Goal: Information Seeking & Learning: Check status

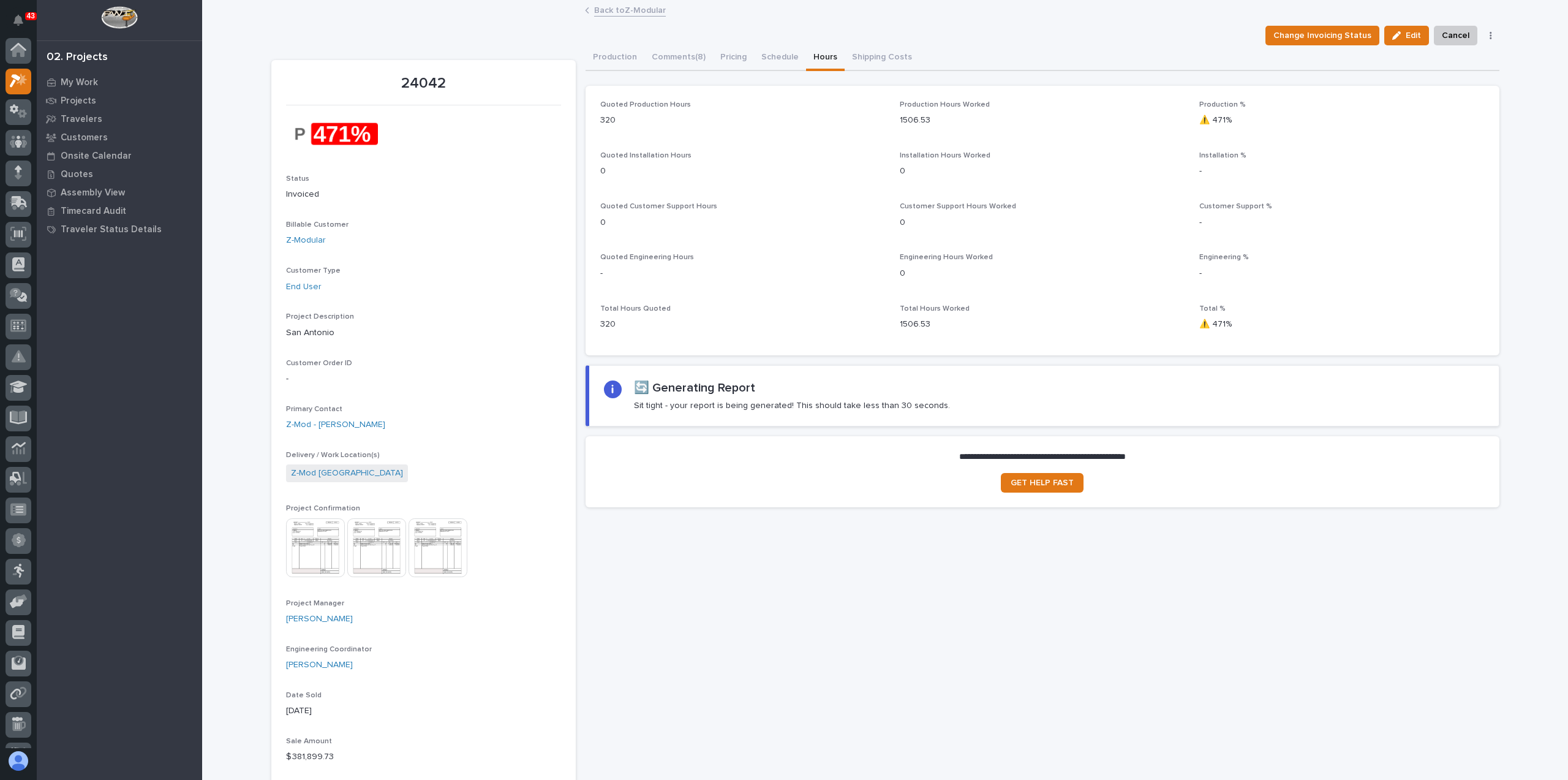
scroll to position [31, 0]
click at [304, 244] on link "Z-Modular" at bounding box center [306, 240] width 40 height 13
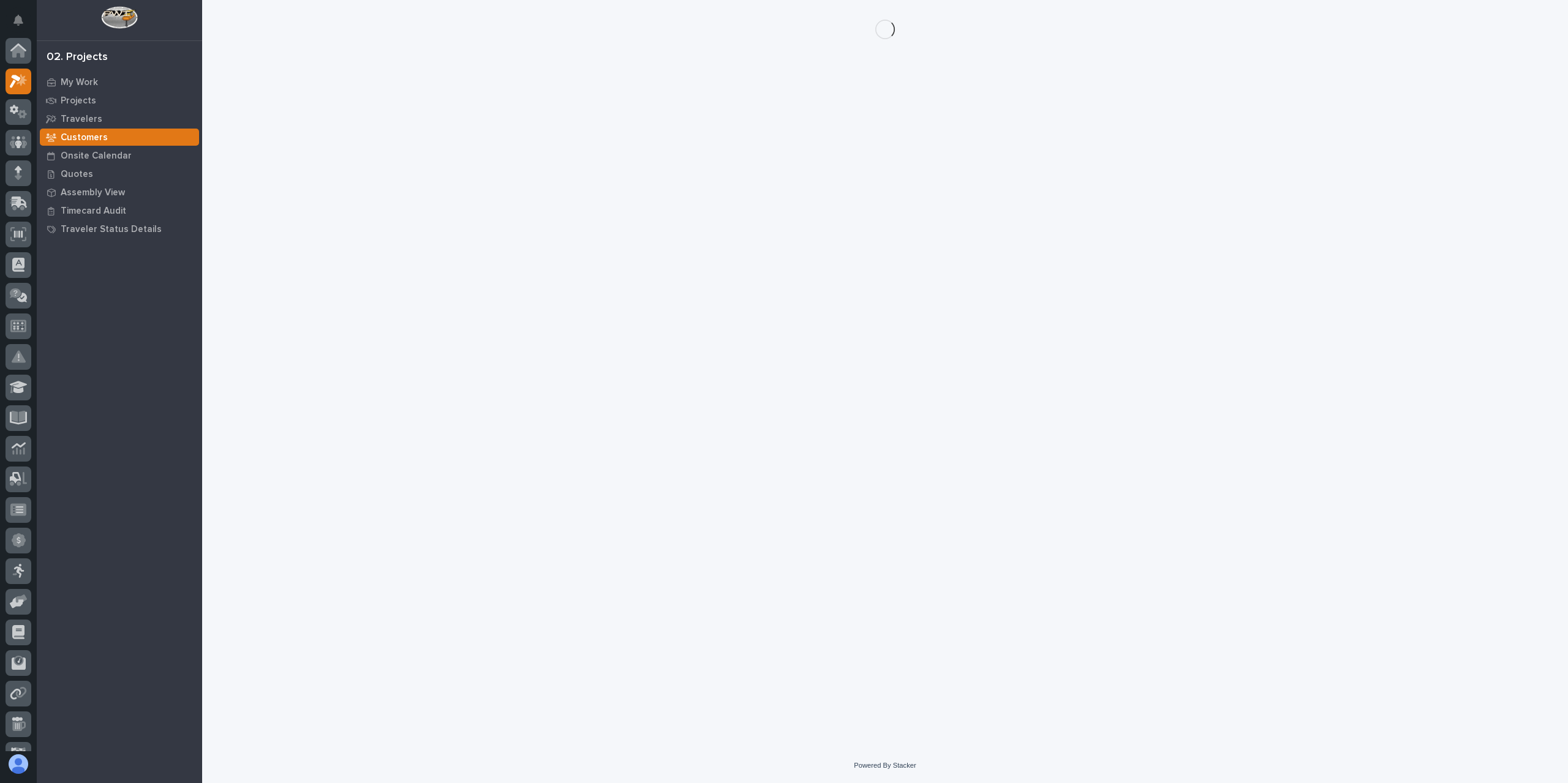
scroll to position [31, 0]
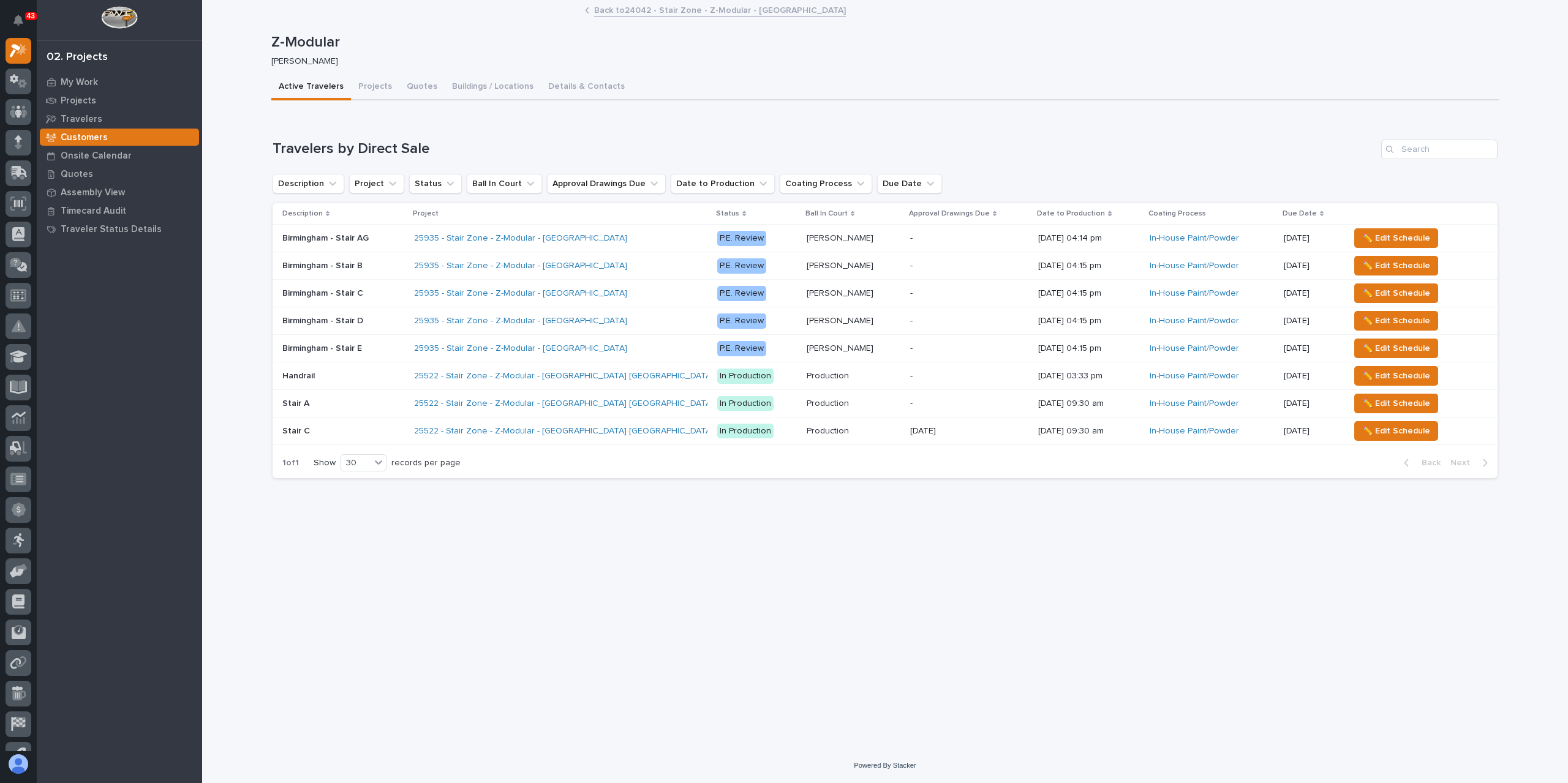
click at [289, 43] on p "Z-Modular" at bounding box center [883, 42] width 1223 height 18
click at [615, 12] on link "Back to 24042 - Stair Zone - Z-Modular - [GEOGRAPHIC_DATA]" at bounding box center [720, 10] width 252 height 14
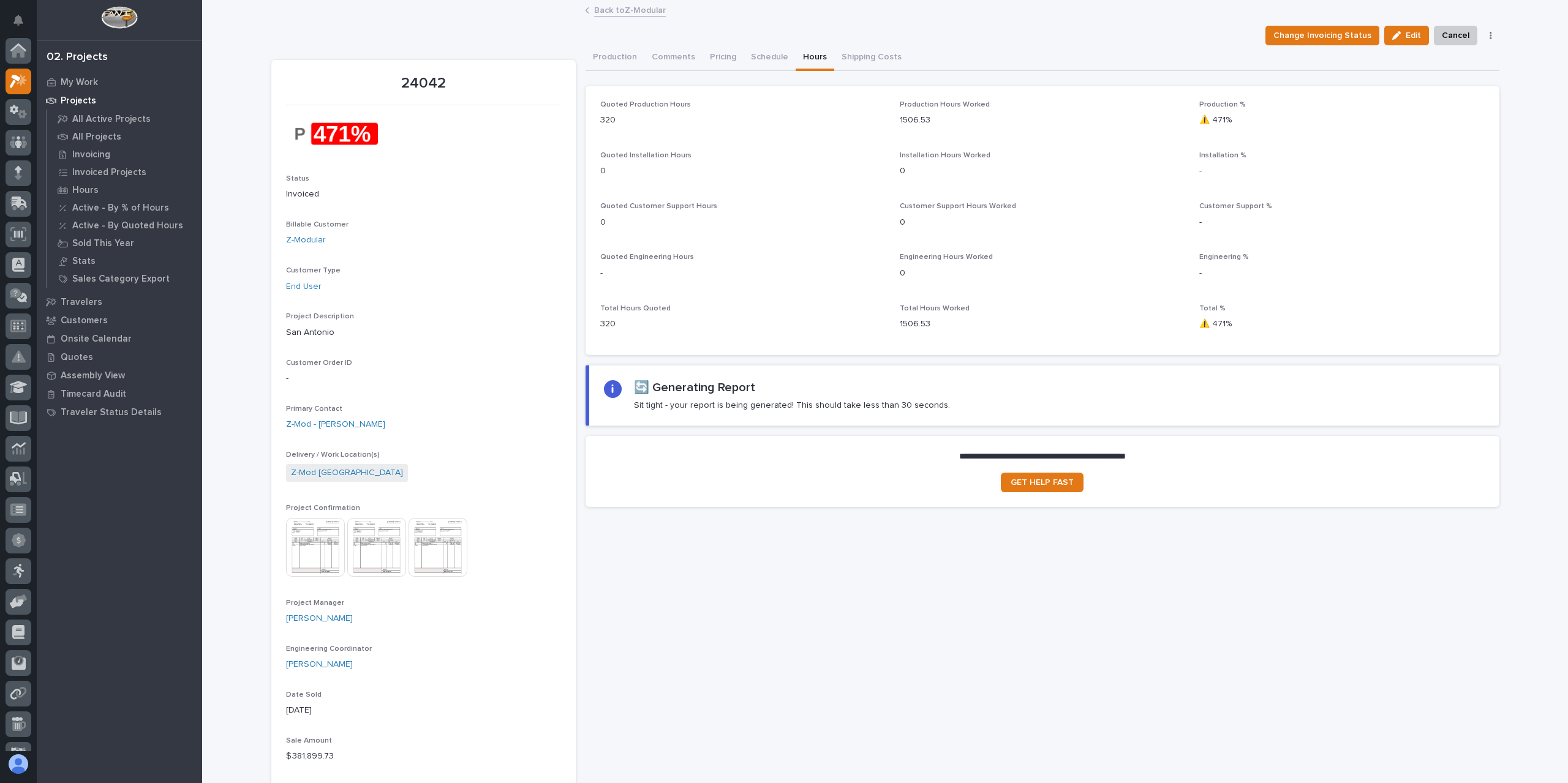
scroll to position [31, 0]
click at [307, 236] on link "Z-Modular" at bounding box center [306, 240] width 40 height 13
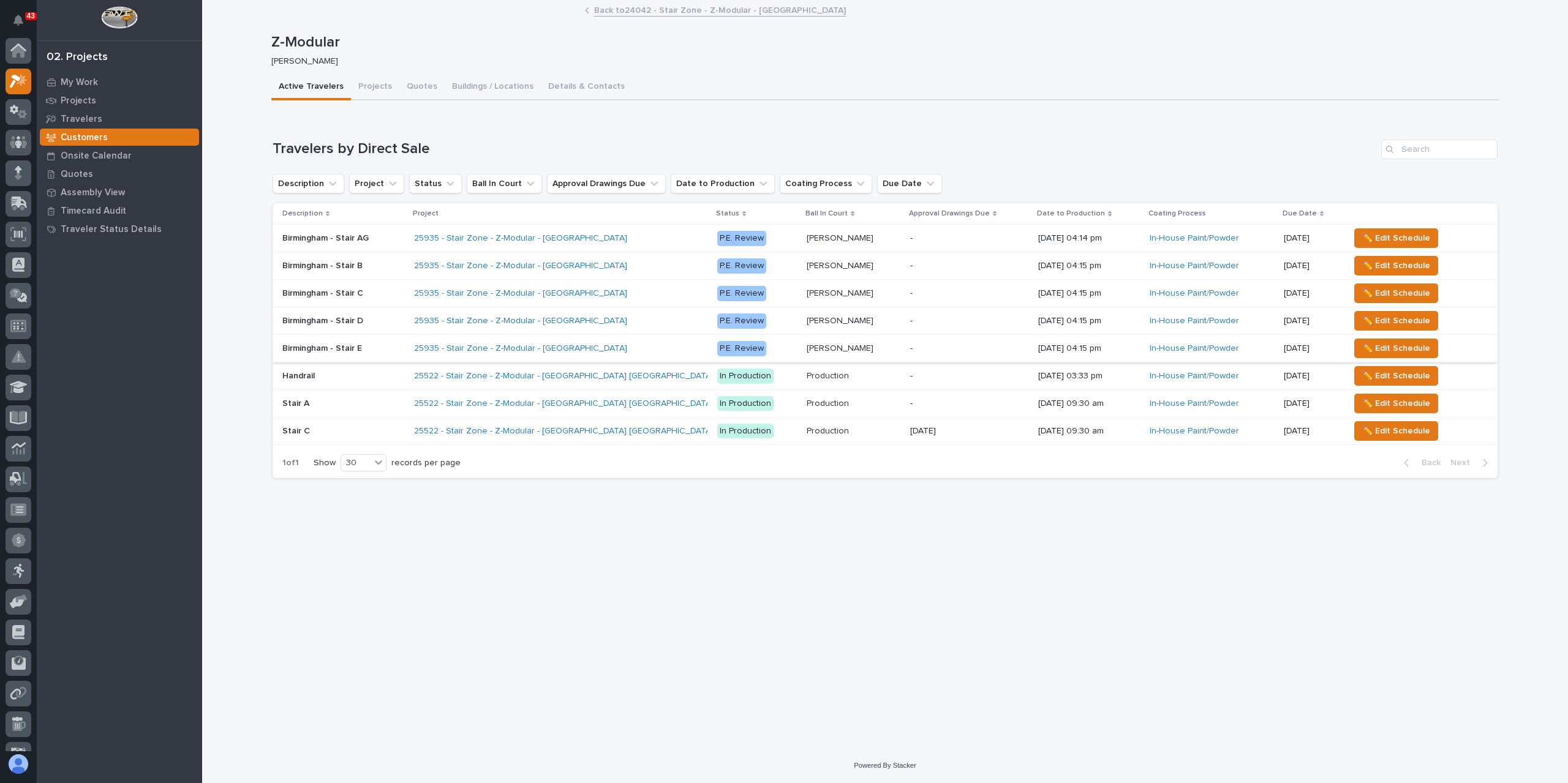
scroll to position [31, 0]
click at [297, 45] on p "Z-Modular" at bounding box center [883, 42] width 1223 height 18
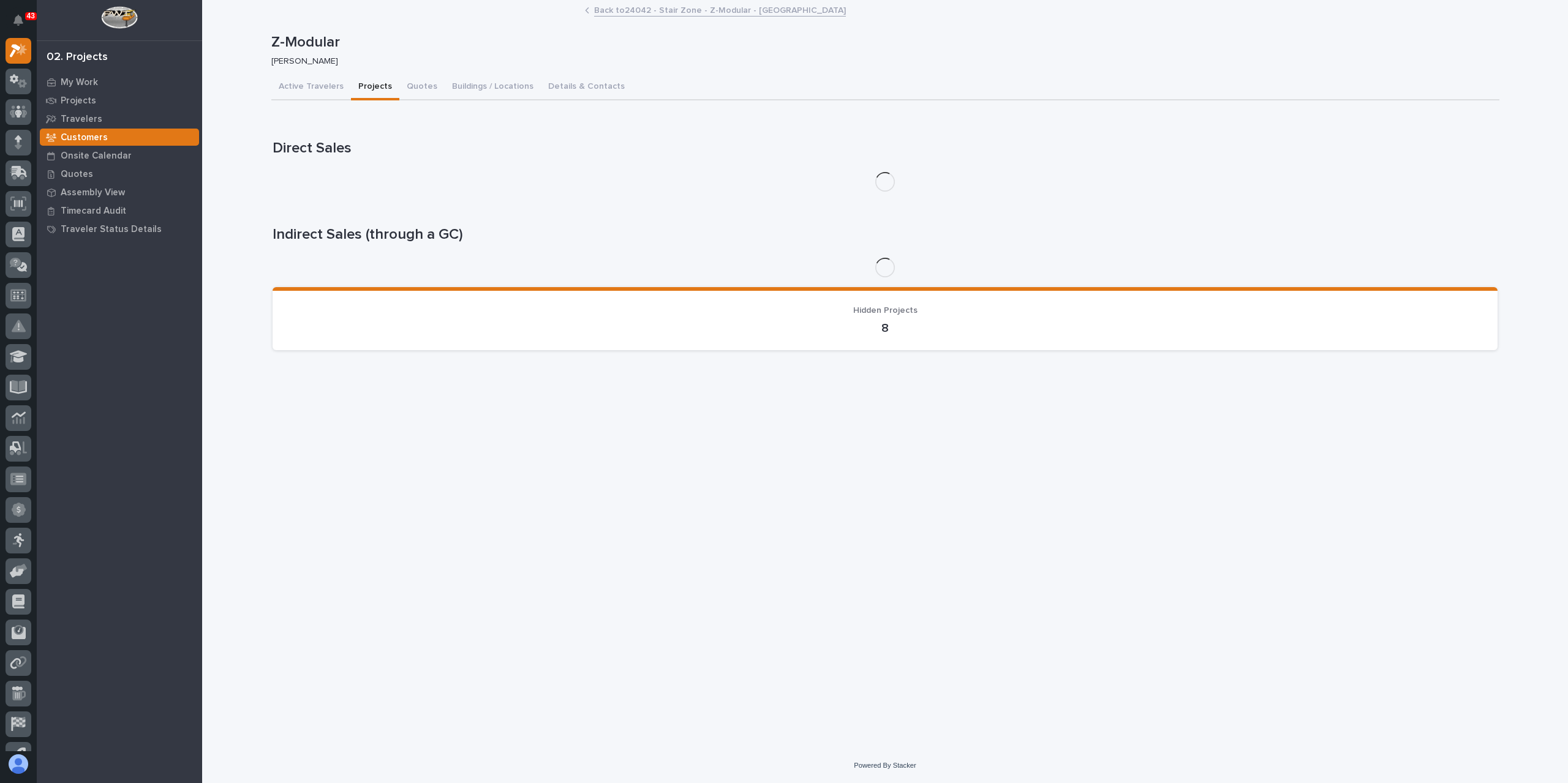
click at [367, 88] on button "Projects" at bounding box center [375, 88] width 49 height 26
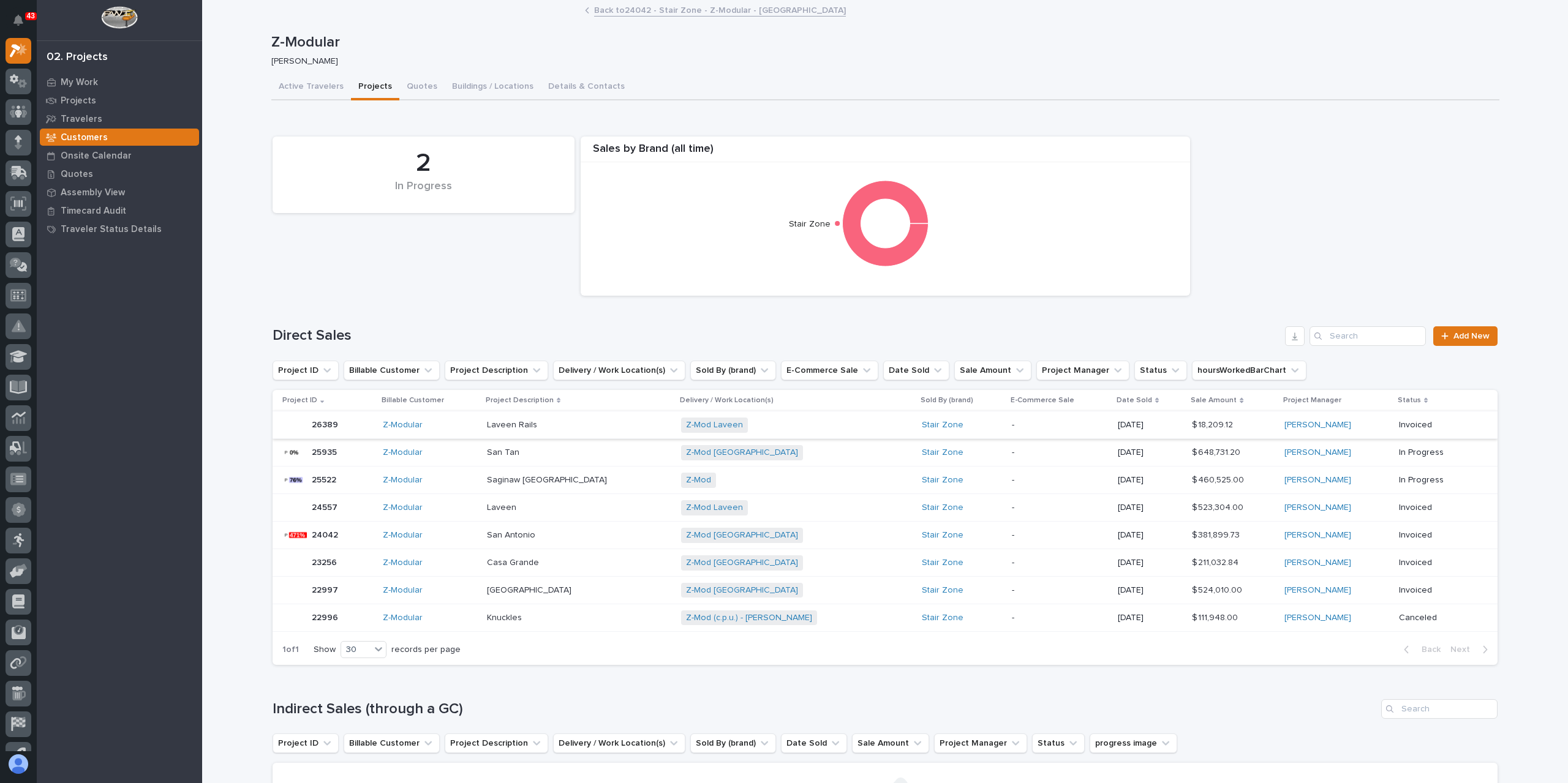
scroll to position [61, 0]
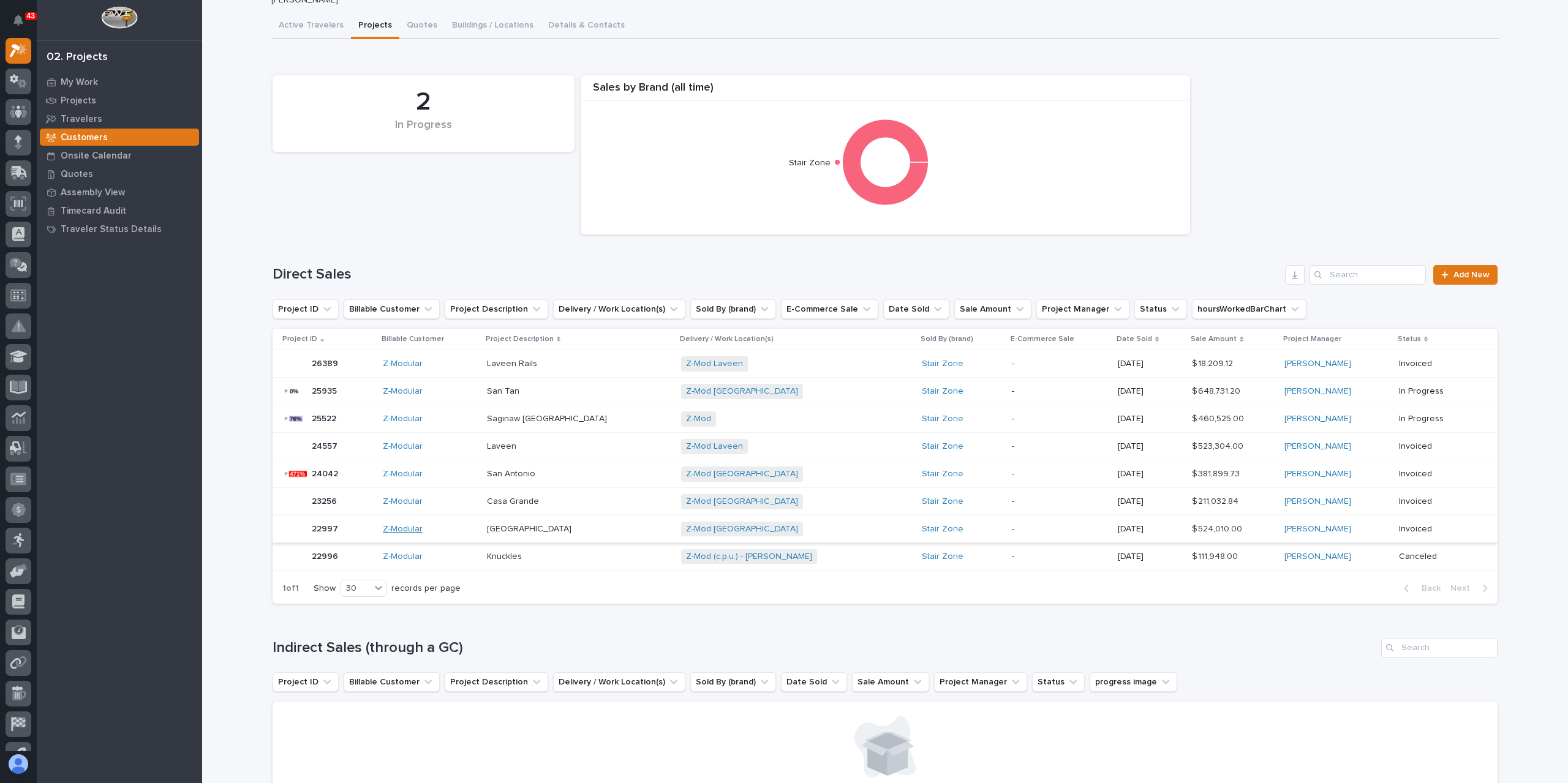
click at [415, 529] on link "Z-Modular" at bounding box center [403, 529] width 40 height 10
click at [583, 527] on p at bounding box center [579, 529] width 184 height 10
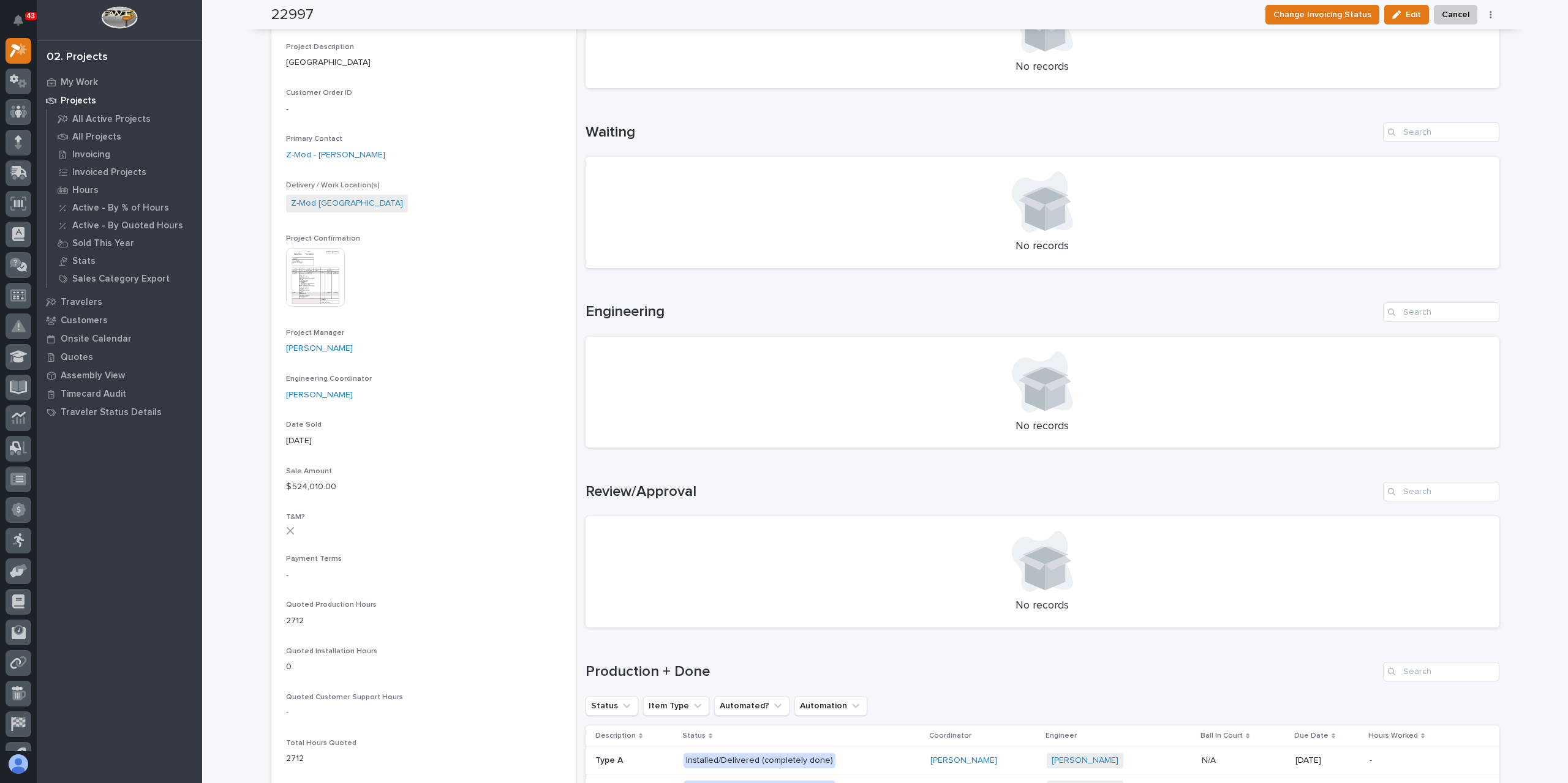
scroll to position [238, 0]
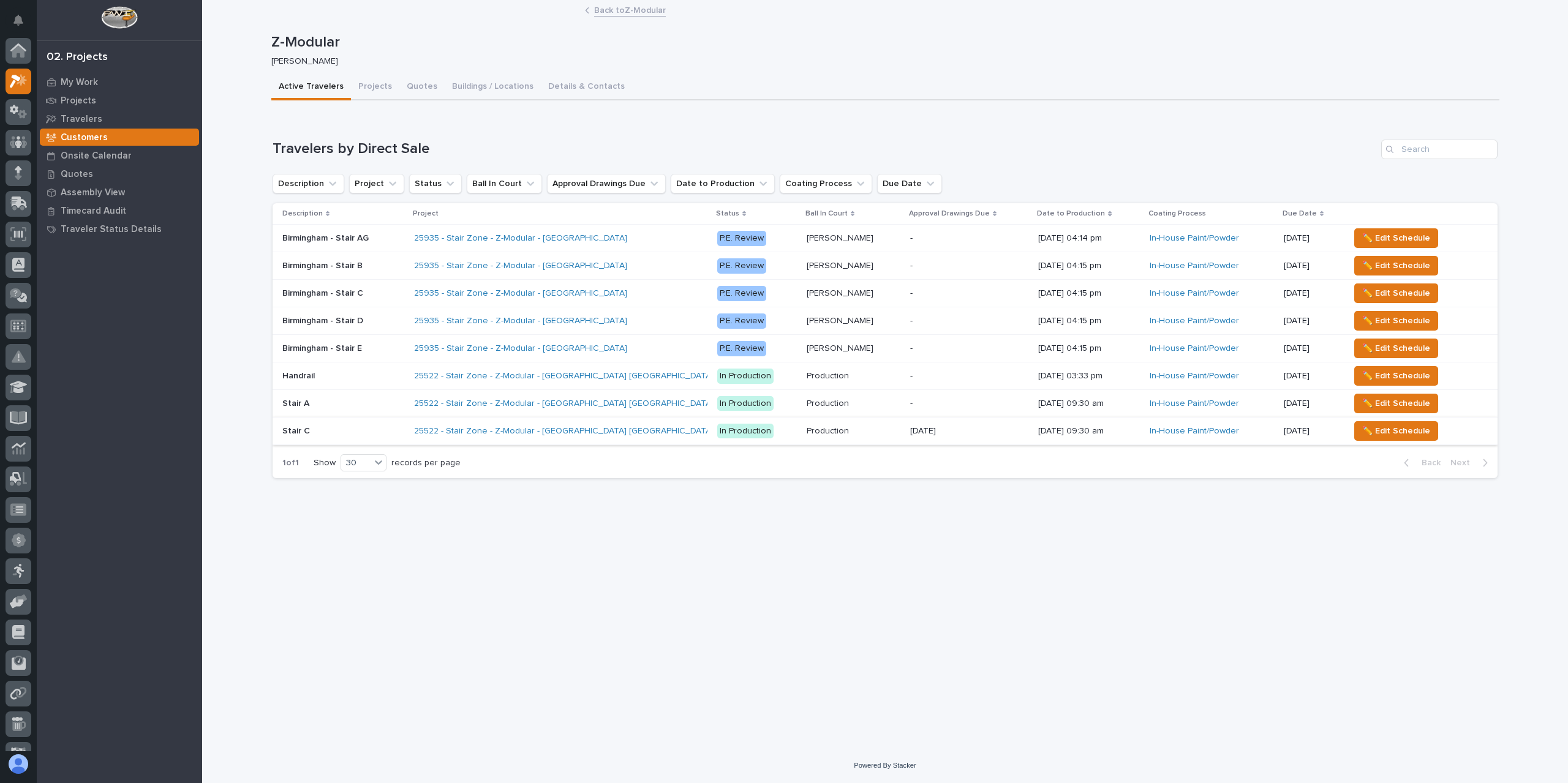
scroll to position [31, 0]
click at [363, 88] on button "Projects" at bounding box center [375, 88] width 49 height 26
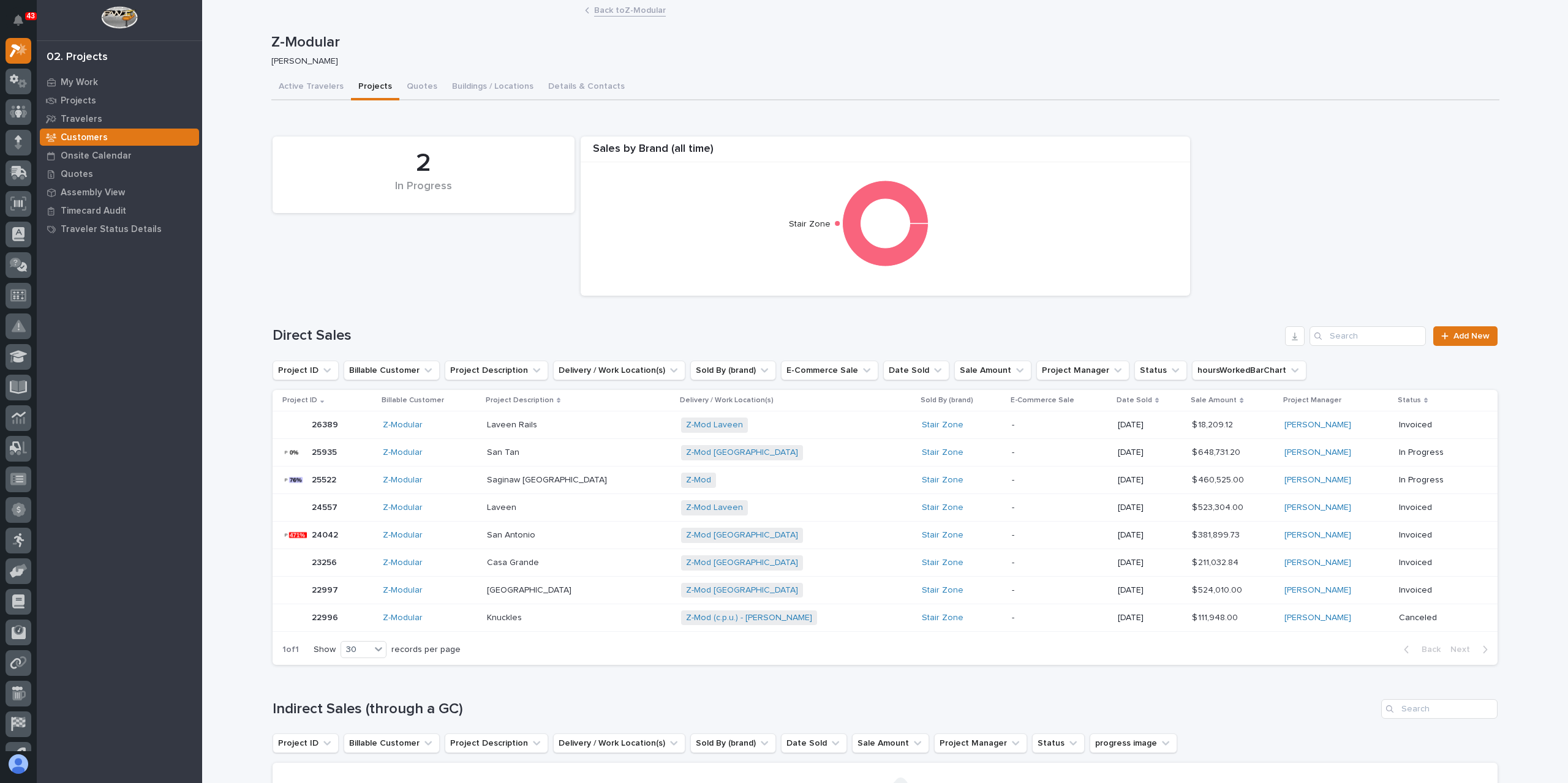
click at [576, 567] on p at bounding box center [579, 562] width 184 height 10
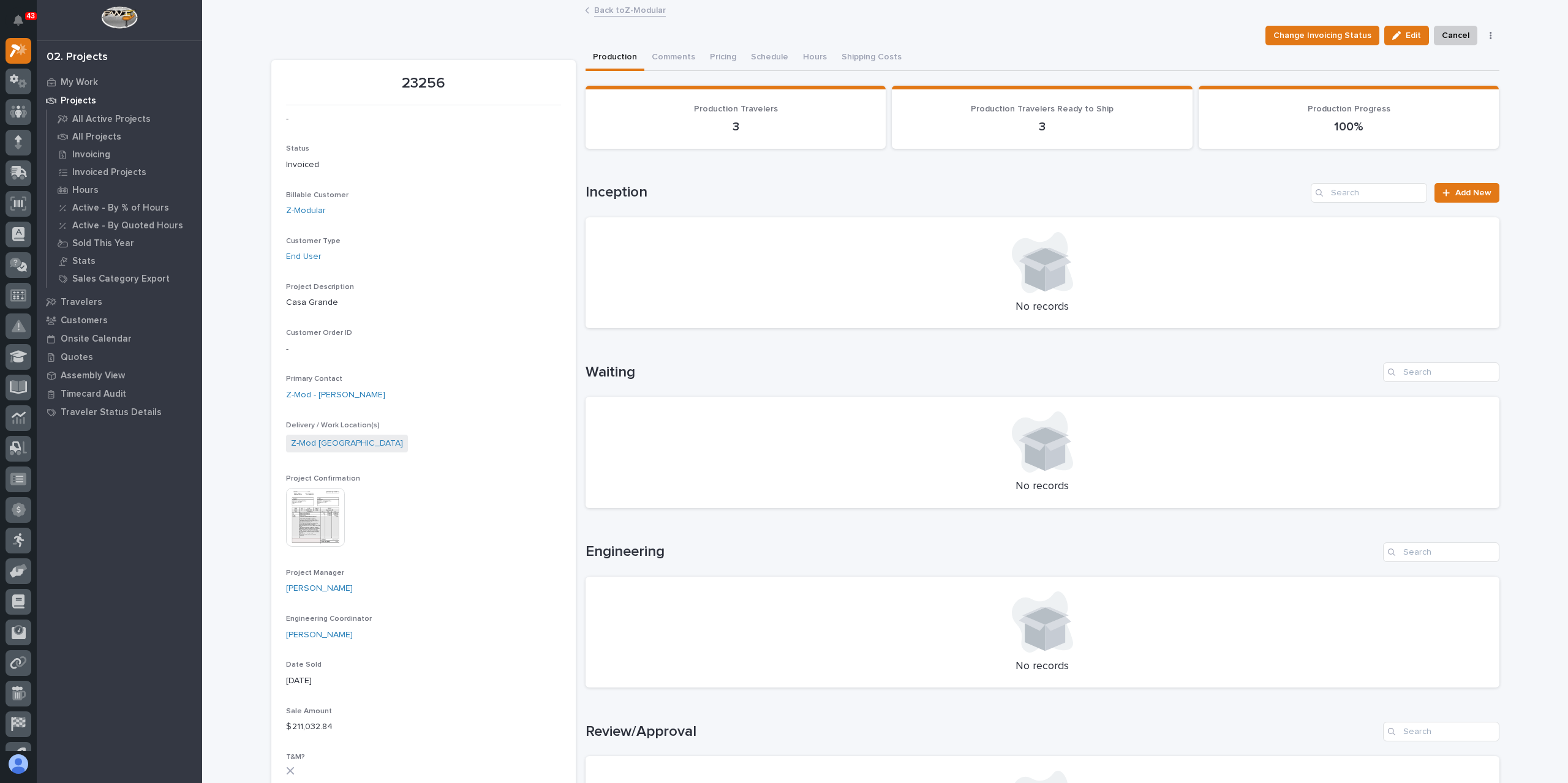
click at [627, 5] on link "Back to Z-Modular" at bounding box center [630, 10] width 72 height 14
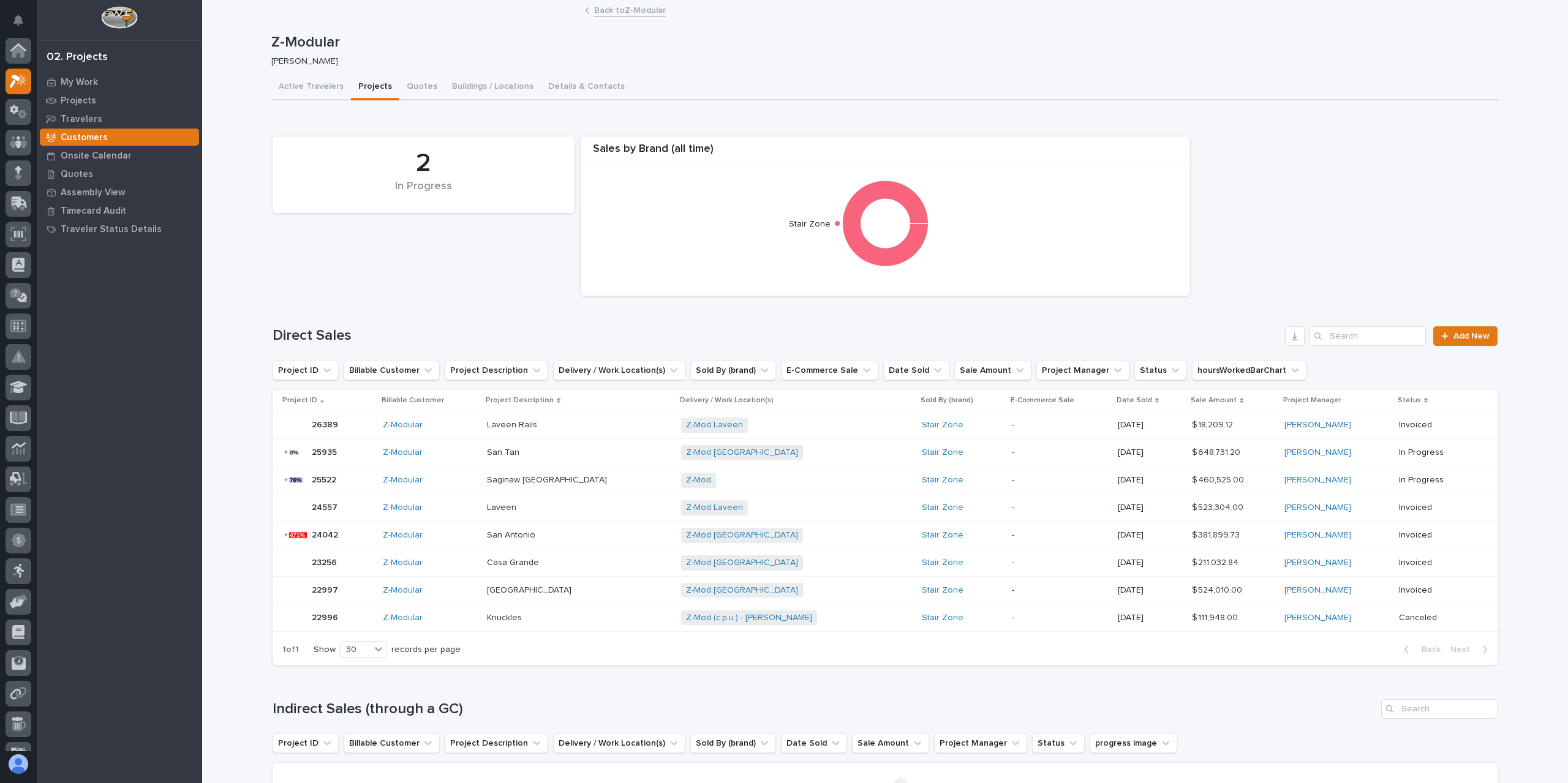
scroll to position [31, 0]
click at [747, 531] on div "Z-Mod San Antonio + 0" at bounding box center [788, 536] width 215 height 15
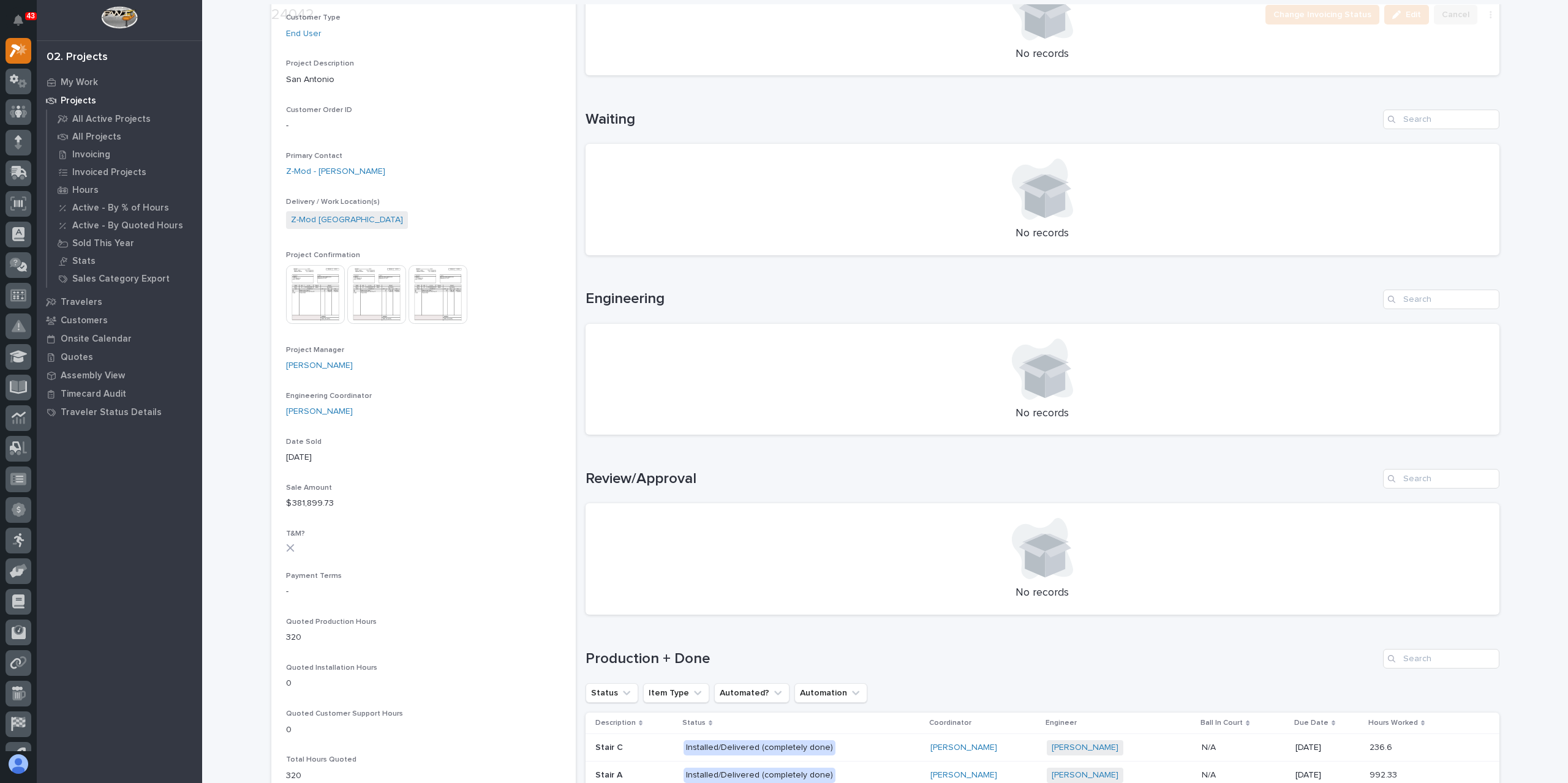
scroll to position [673, 0]
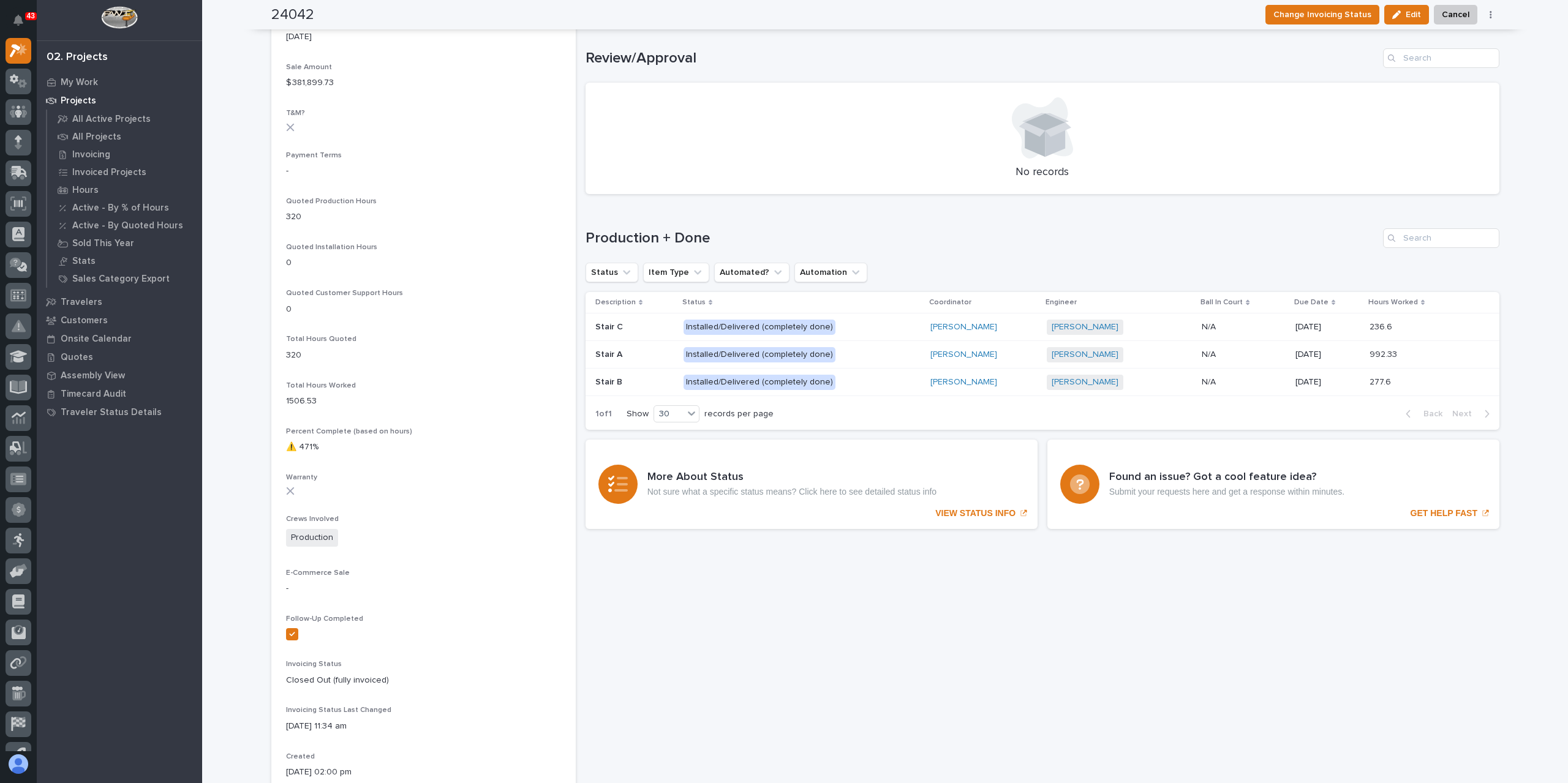
click at [1395, 380] on p at bounding box center [1414, 382] width 88 height 10
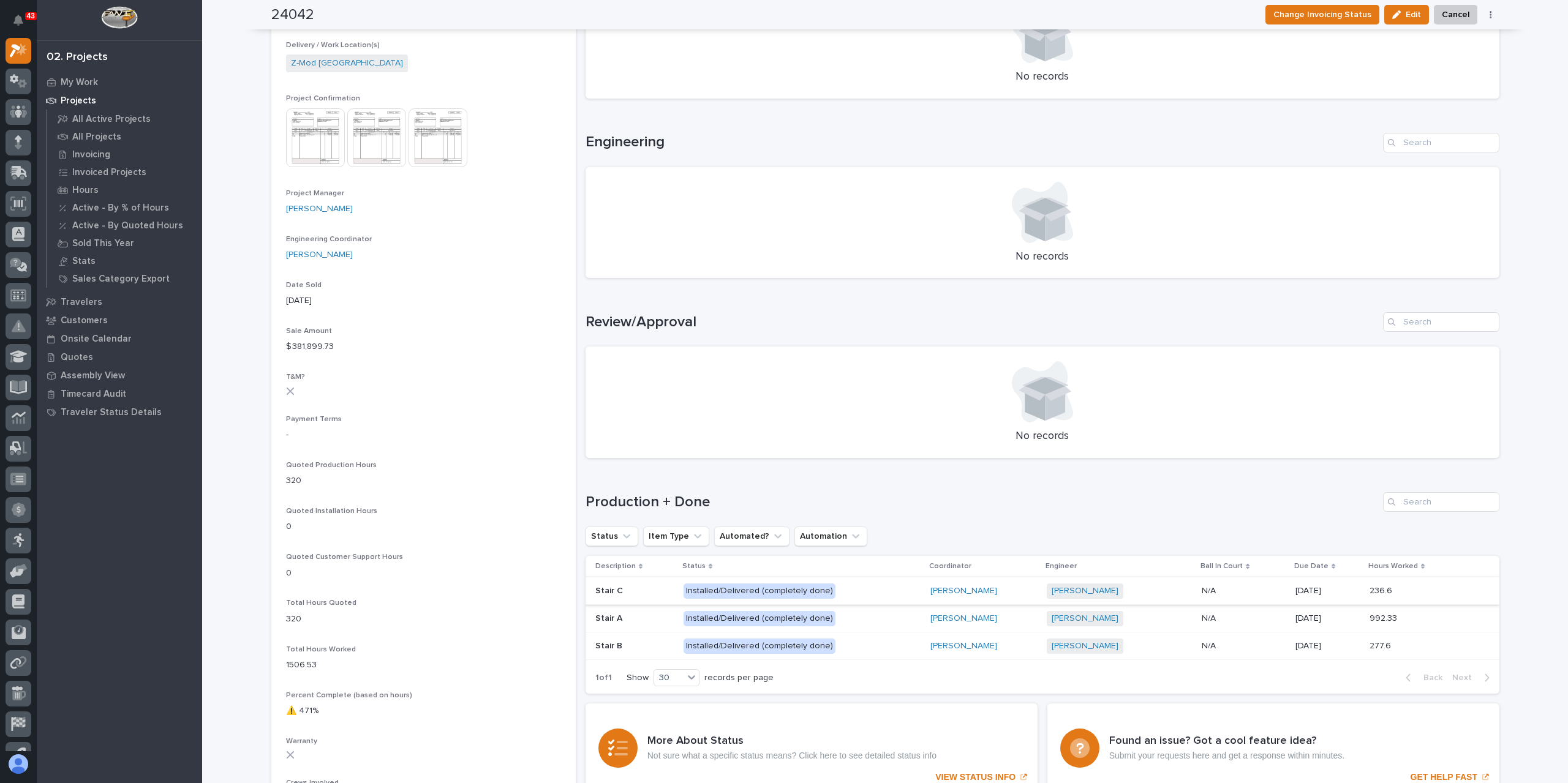
scroll to position [429, 0]
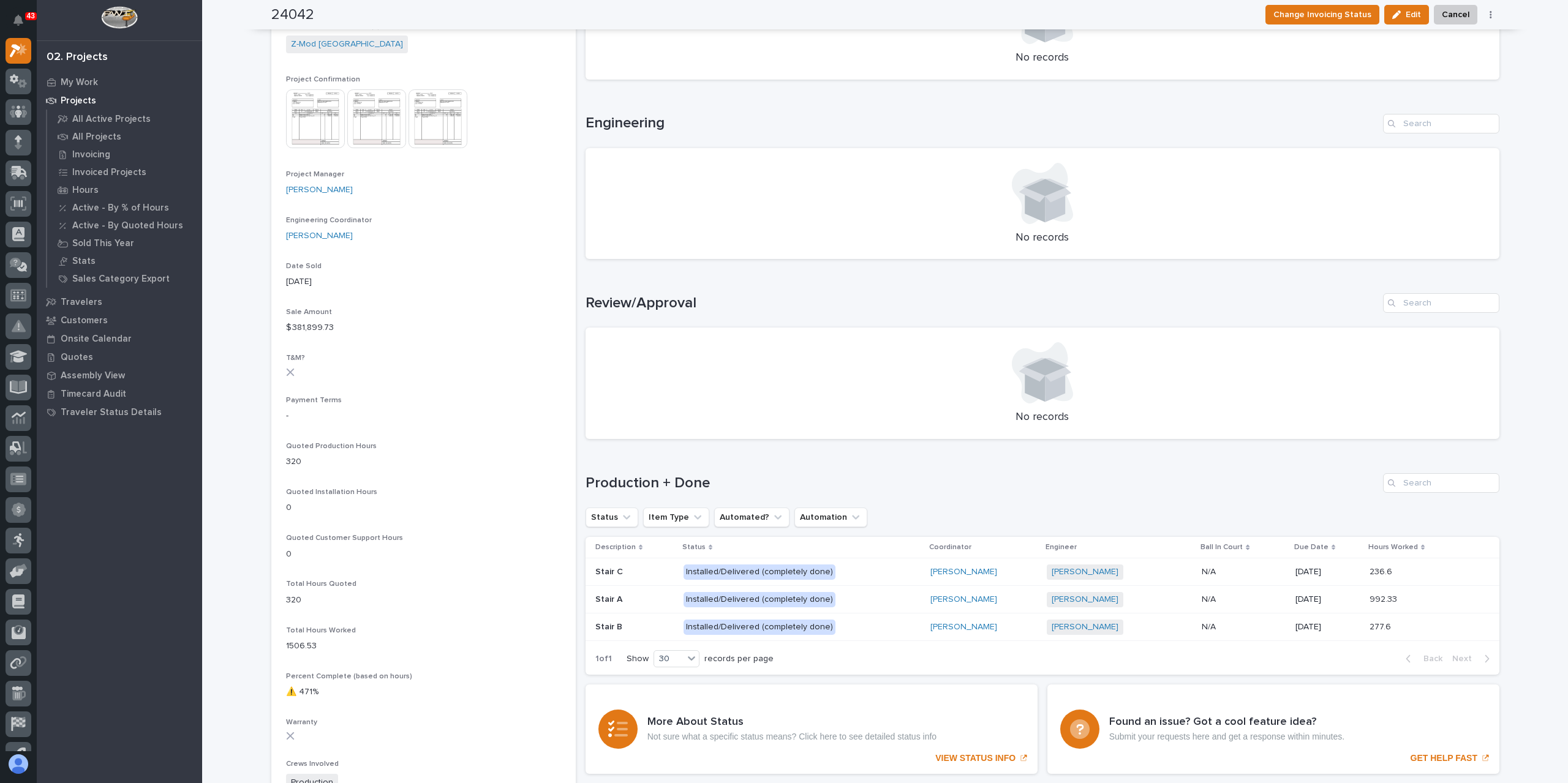
click at [1376, 577] on div "236.6 236.6" at bounding box center [1414, 573] width 88 height 21
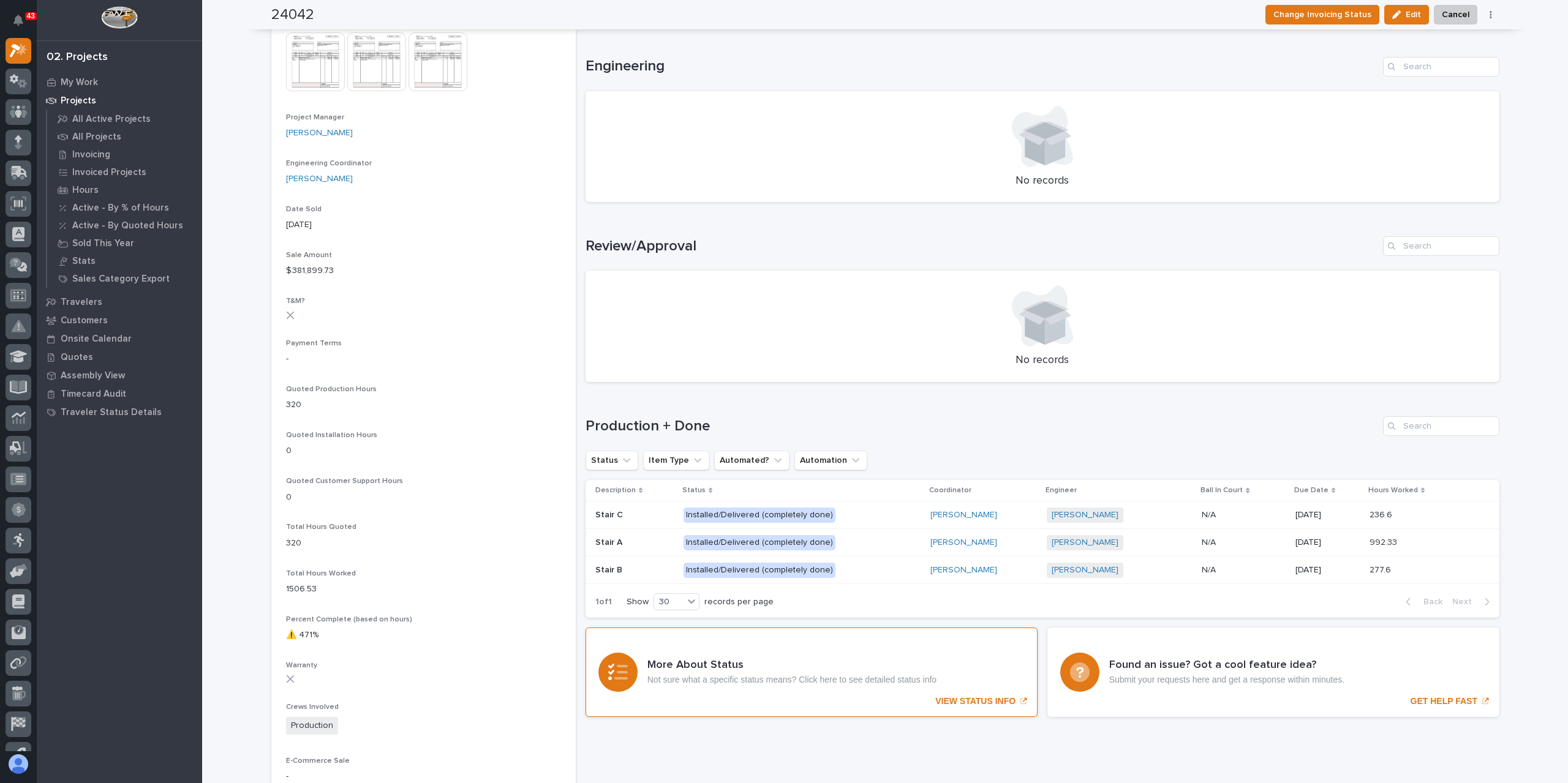
scroll to position [490, 0]
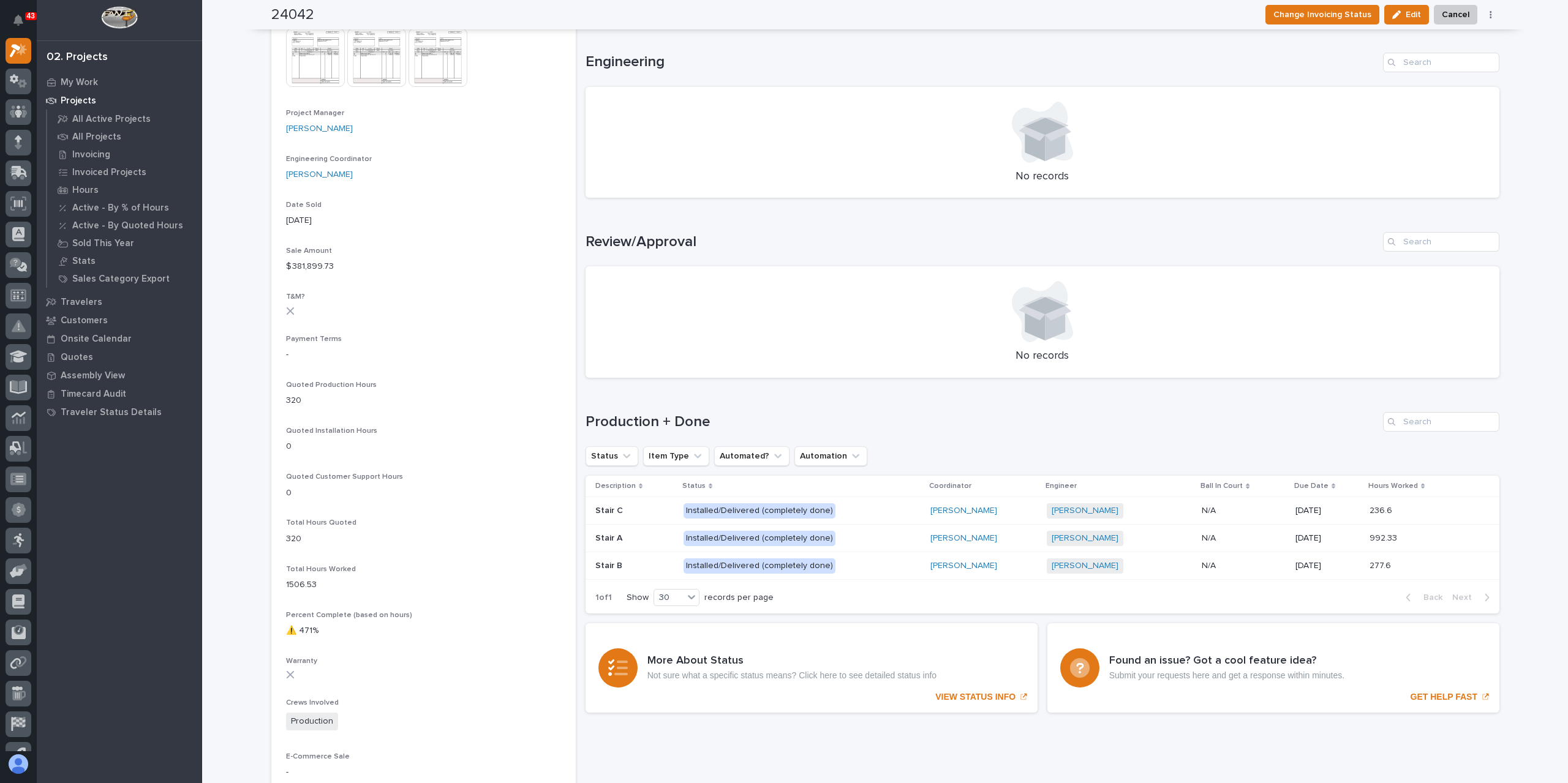
click at [870, 517] on p "Installed/Delivered (completely done)" at bounding box center [791, 511] width 215 height 15
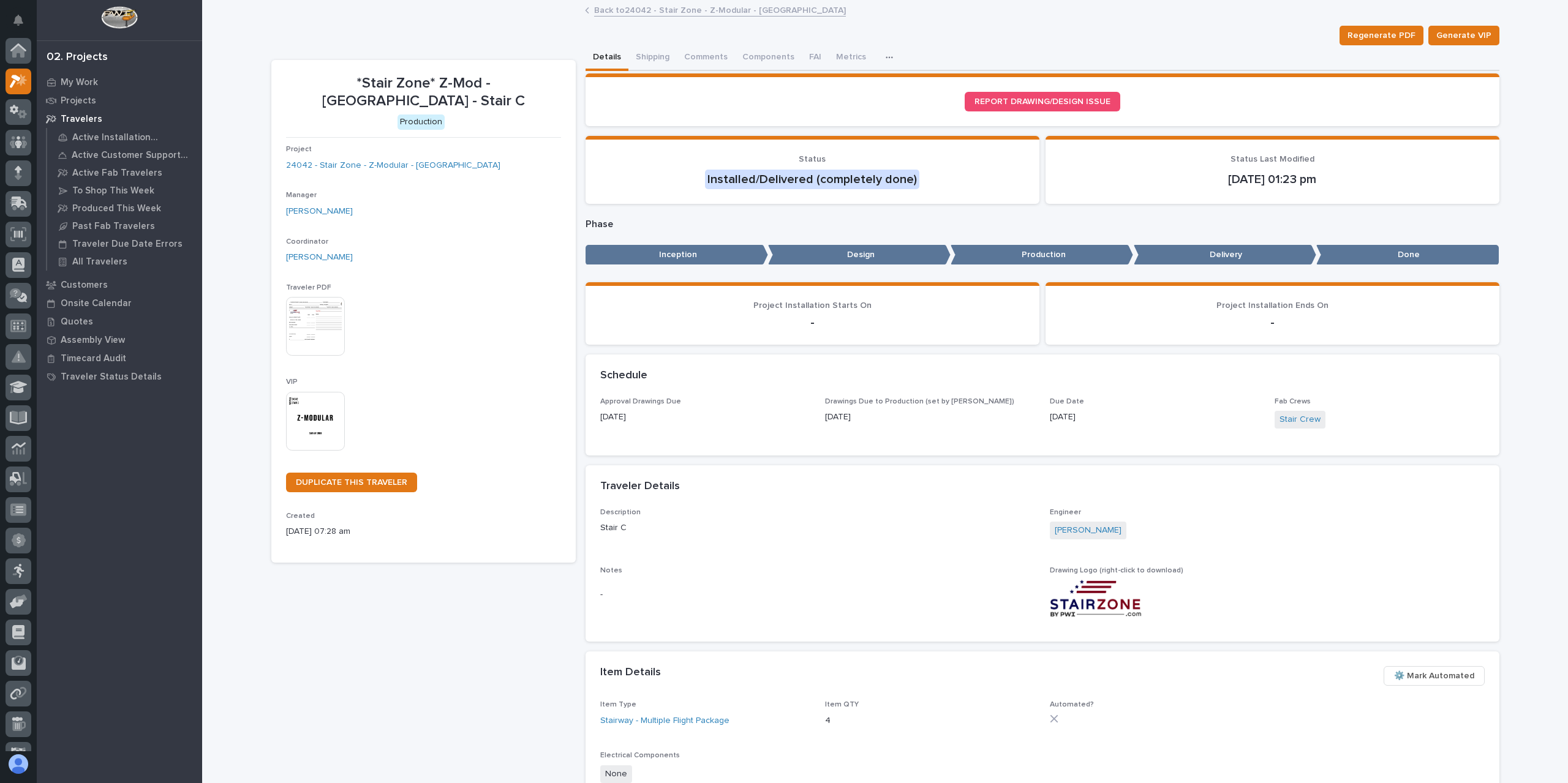
scroll to position [31, 0]
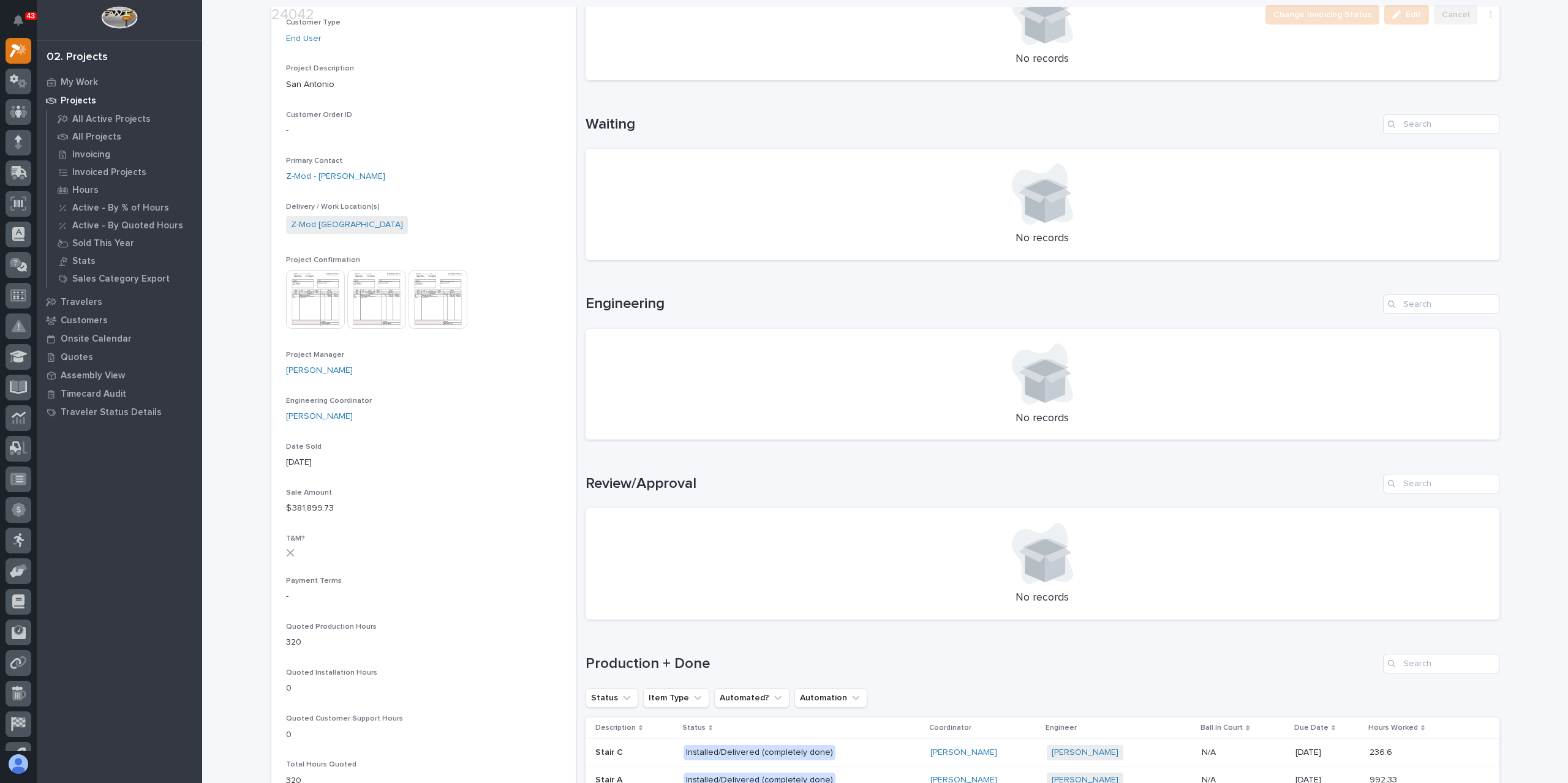
scroll to position [306, 0]
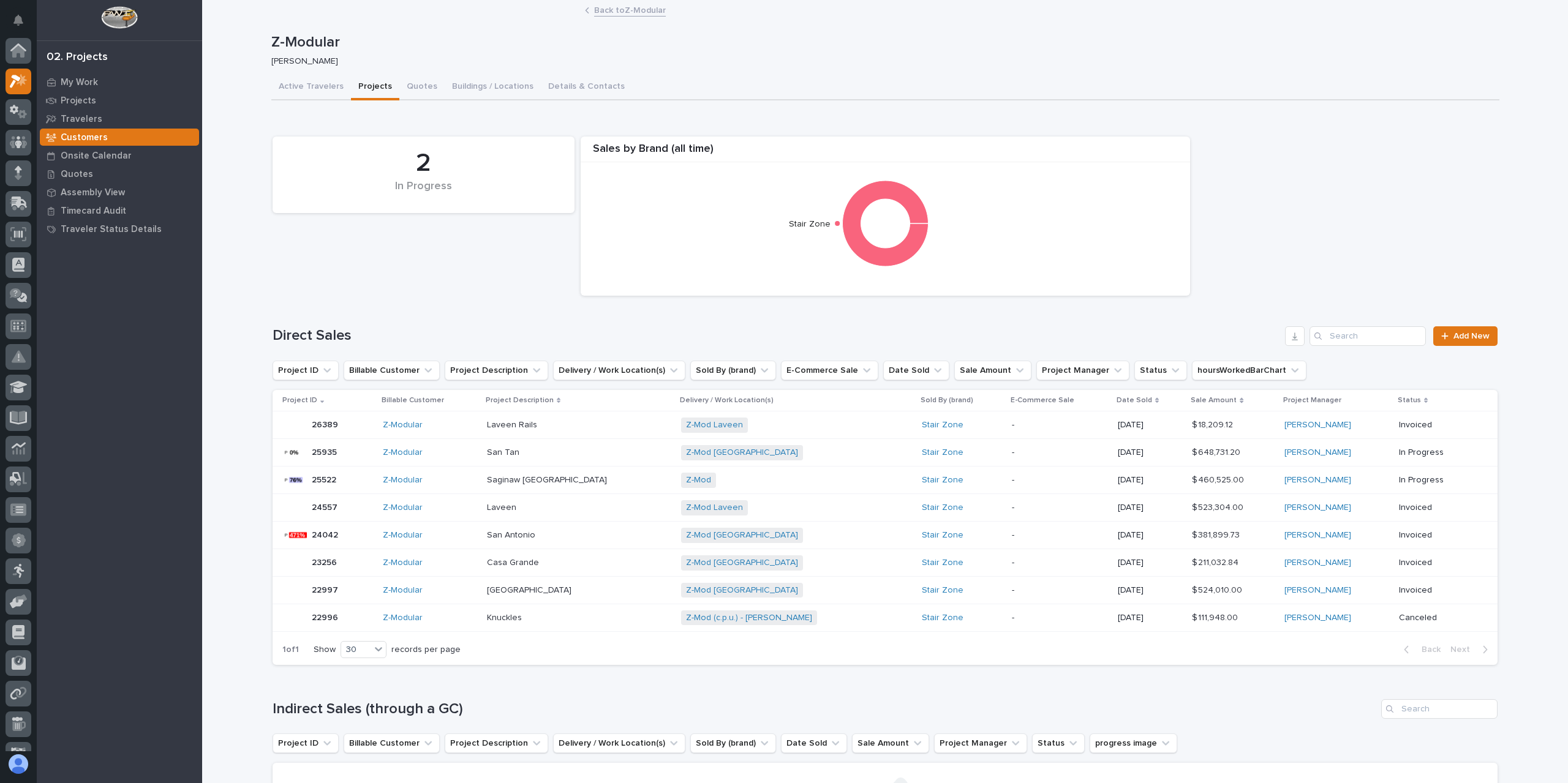
scroll to position [31, 0]
click at [595, 508] on p at bounding box center [579, 508] width 184 height 10
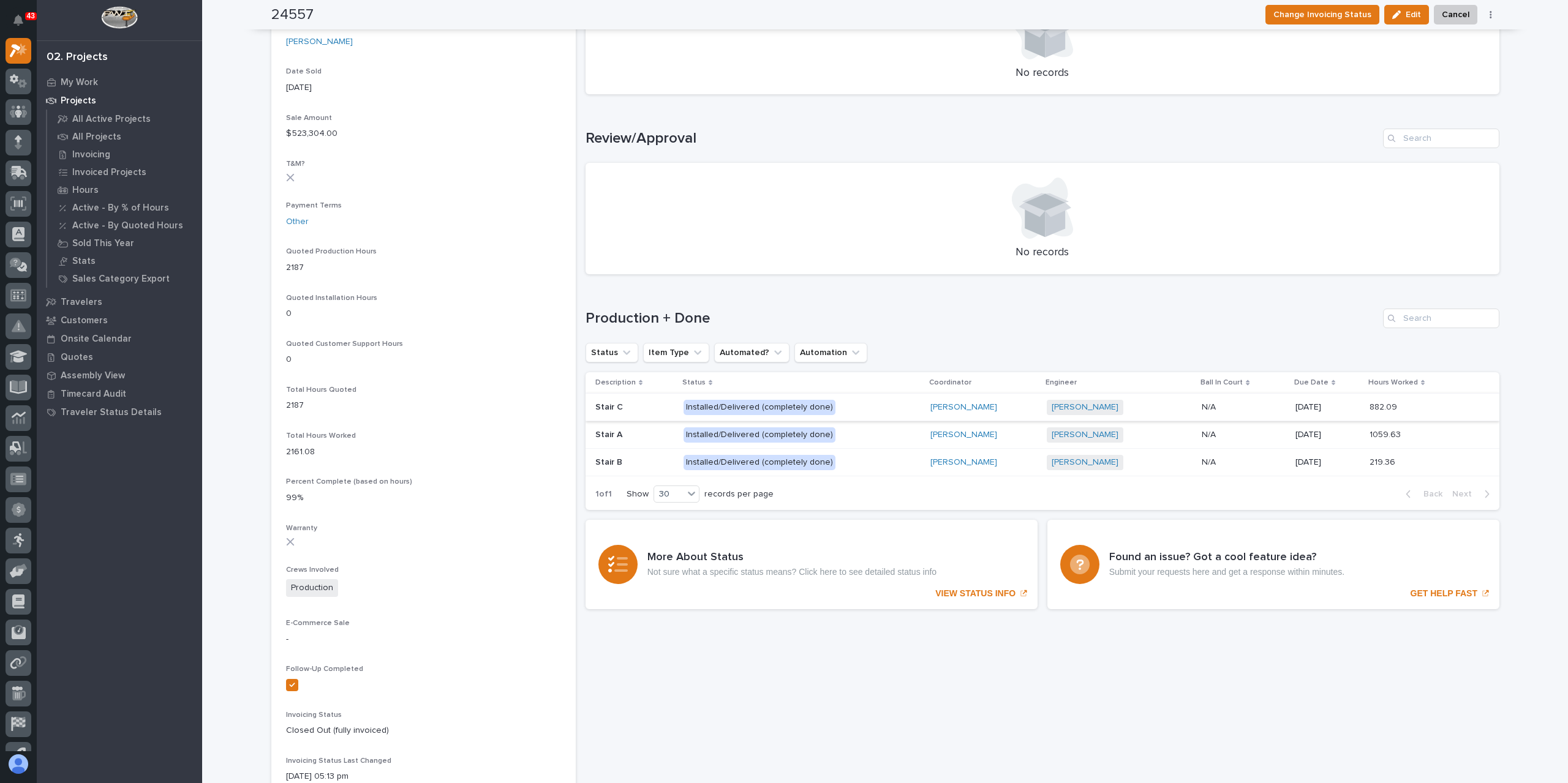
scroll to position [612, 0]
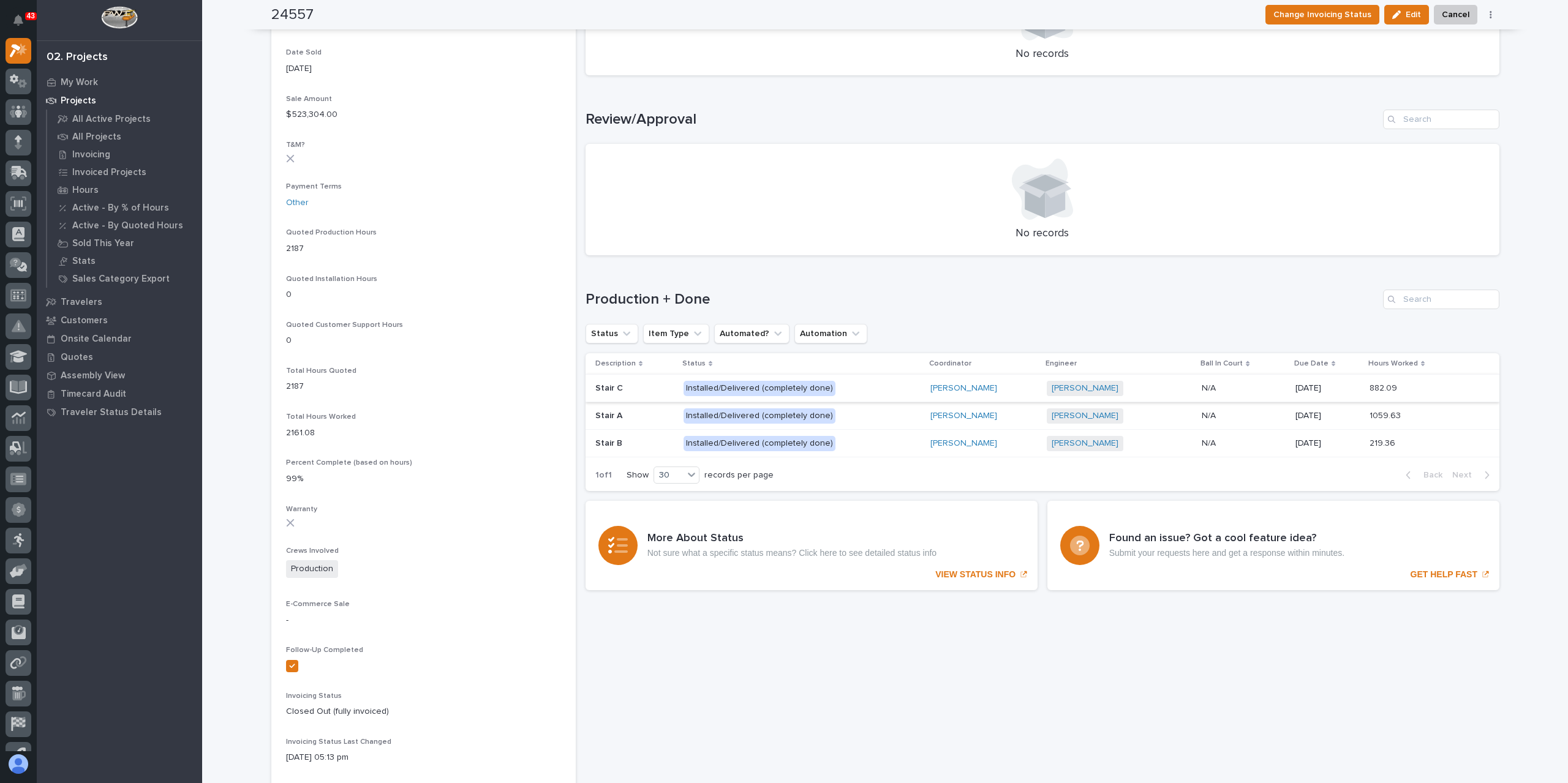
click at [871, 414] on p "Installed/Delivered (completely done)" at bounding box center [791, 416] width 215 height 15
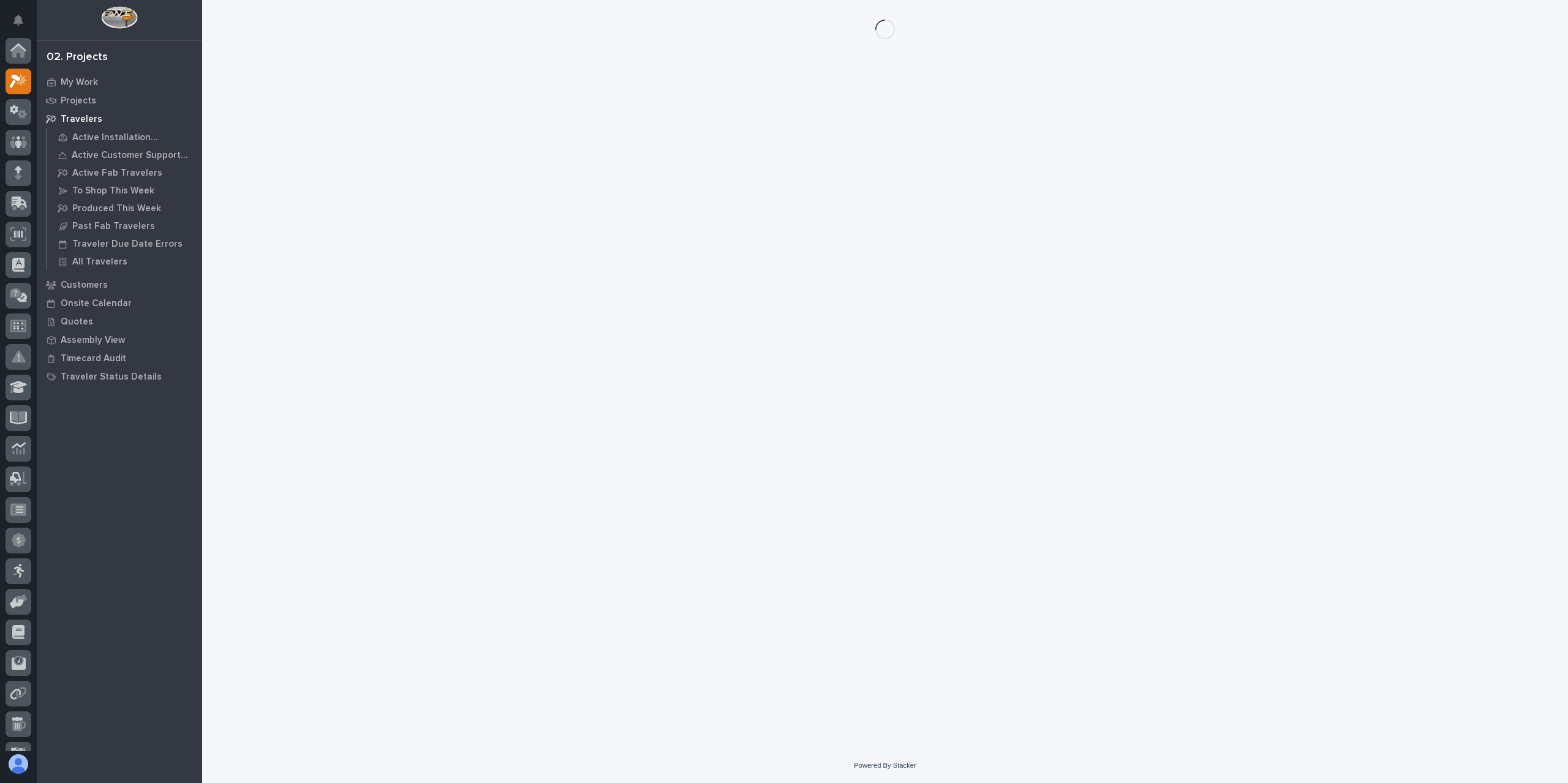
scroll to position [31, 0]
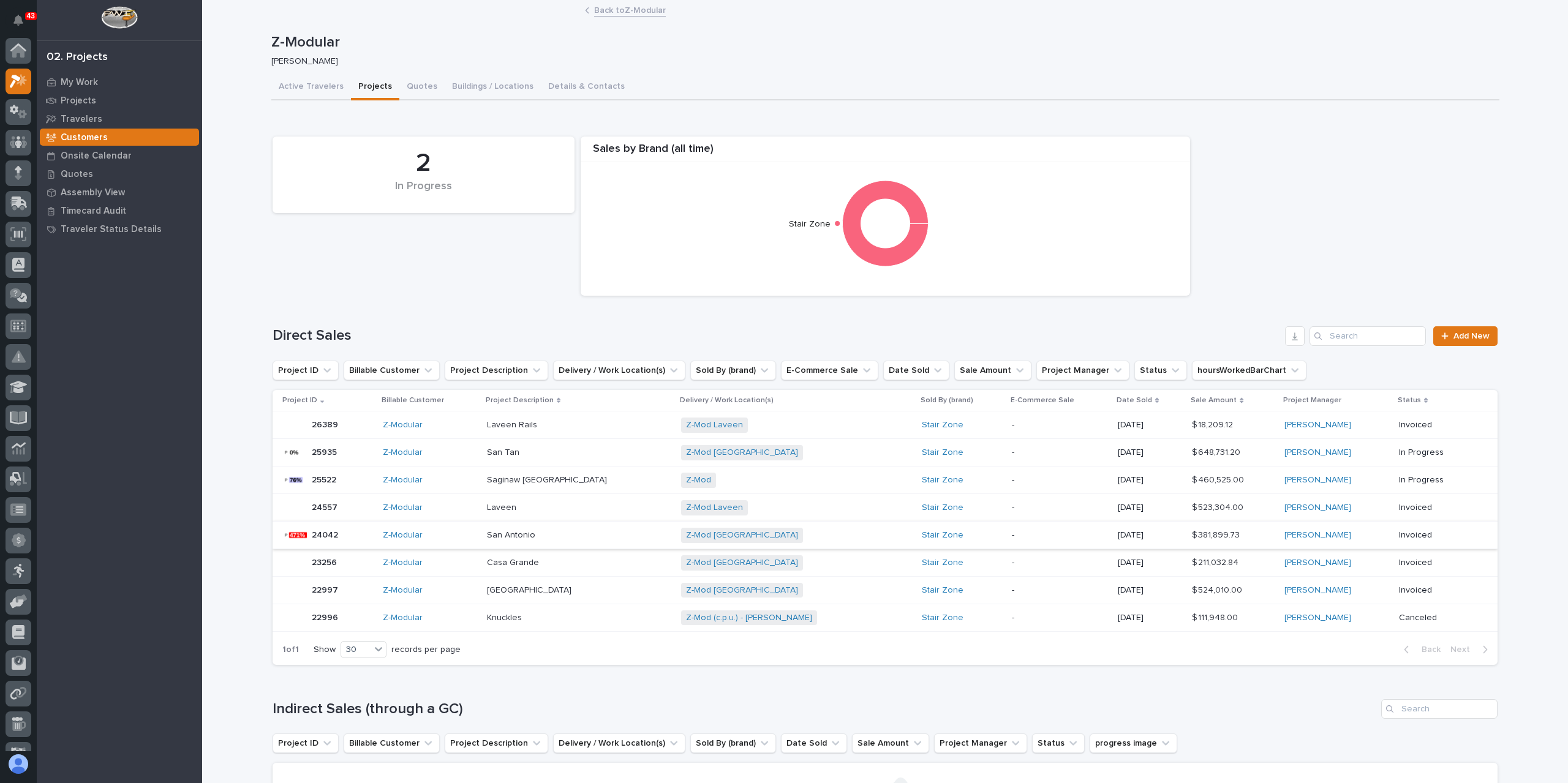
scroll to position [31, 0]
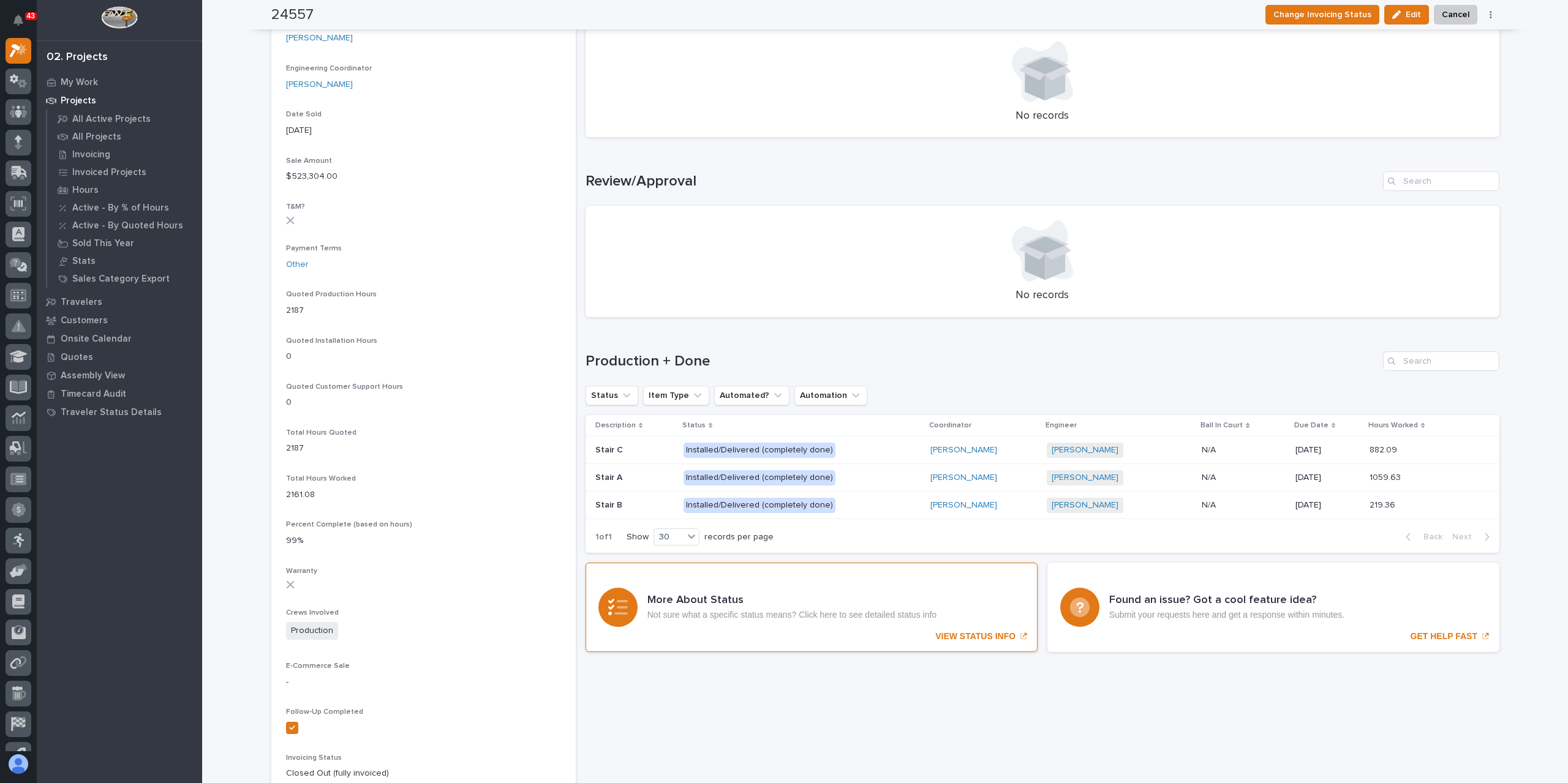
scroll to position [551, 0]
click at [870, 506] on p "Installed/Delivered (completely done)" at bounding box center [791, 505] width 215 height 15
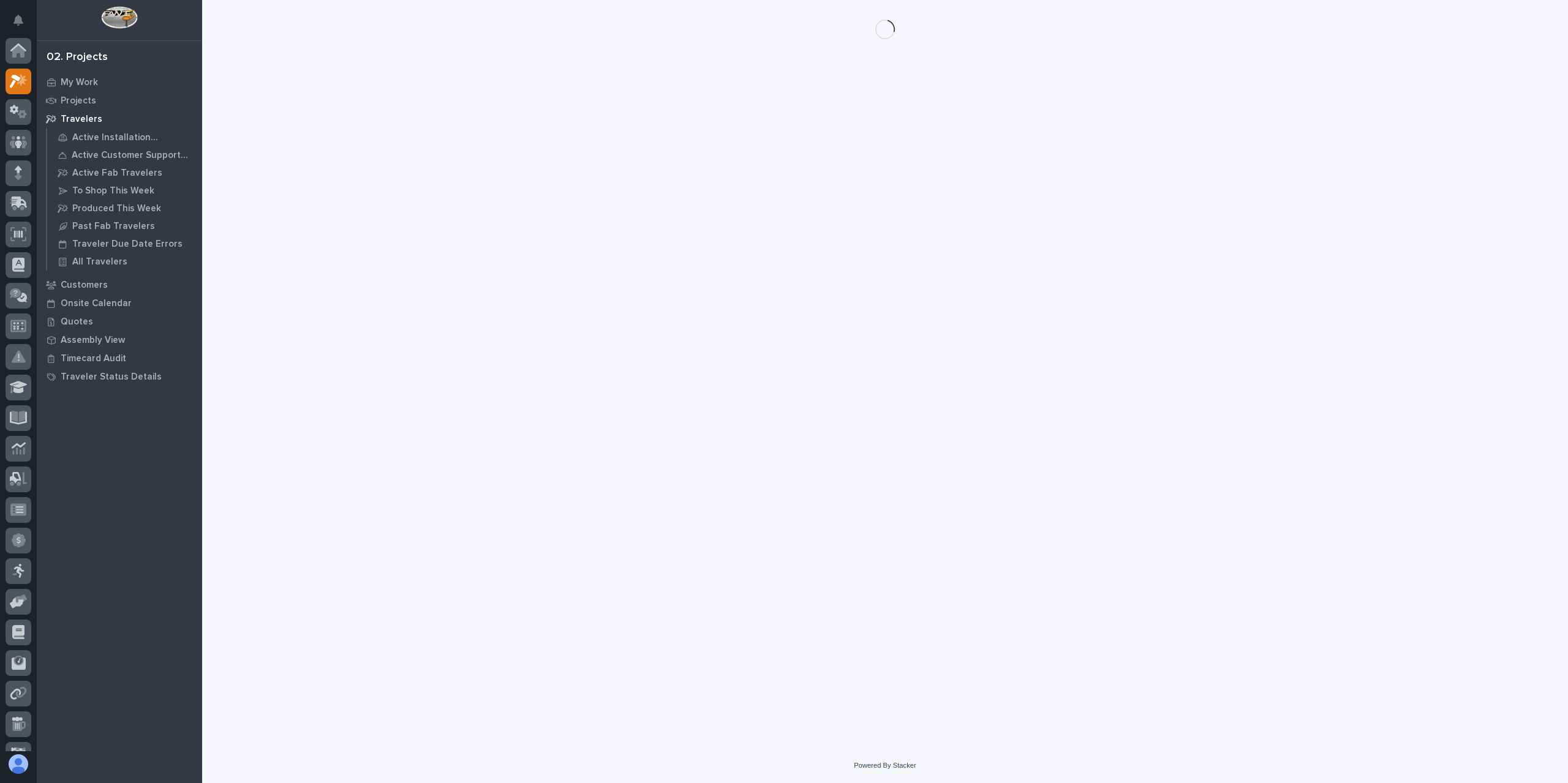
scroll to position [31, 0]
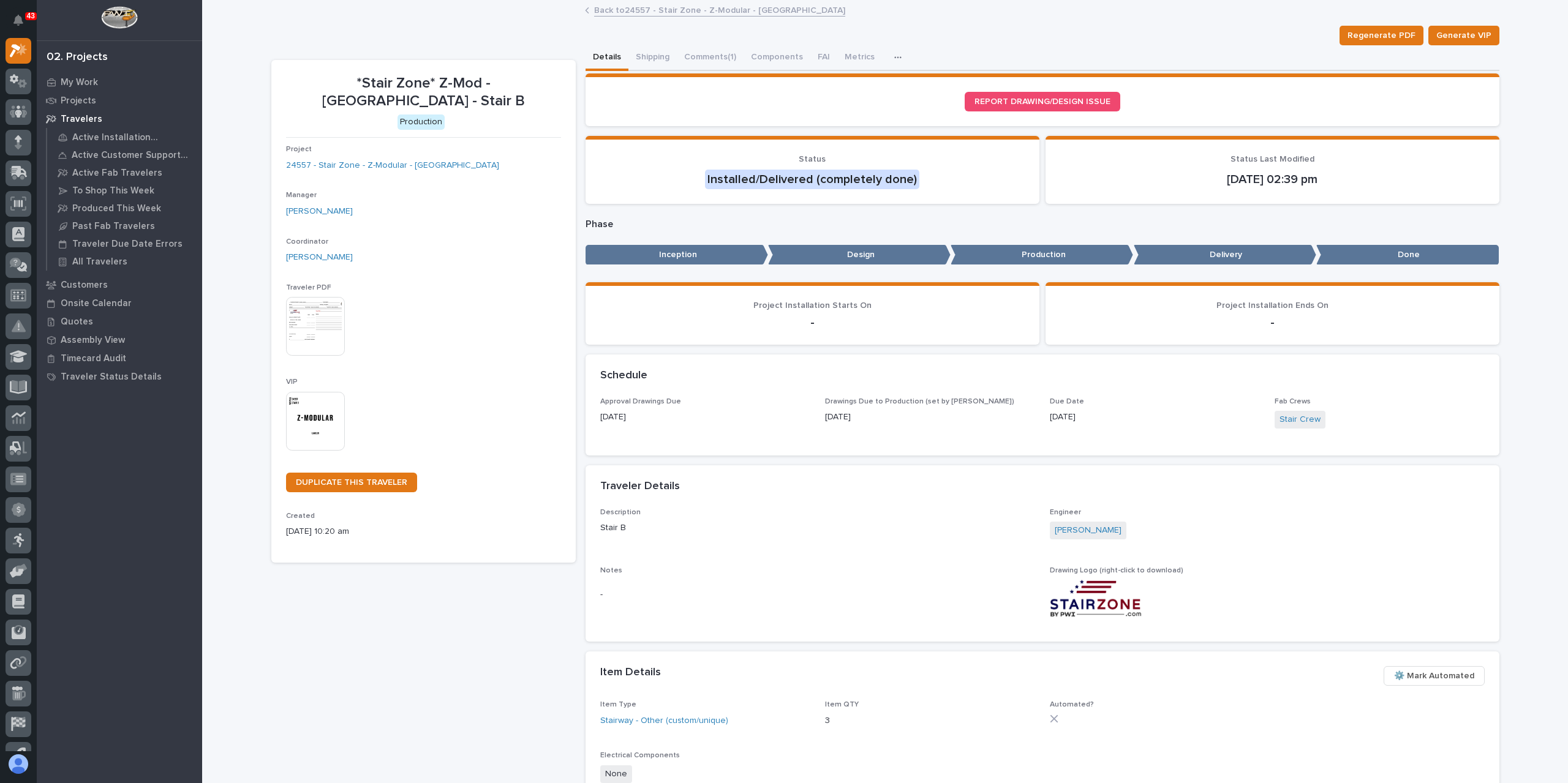
click at [694, 10] on link "Back to 24557 - Stair Zone - Z-Modular - [GEOGRAPHIC_DATA]" at bounding box center [720, 10] width 252 height 14
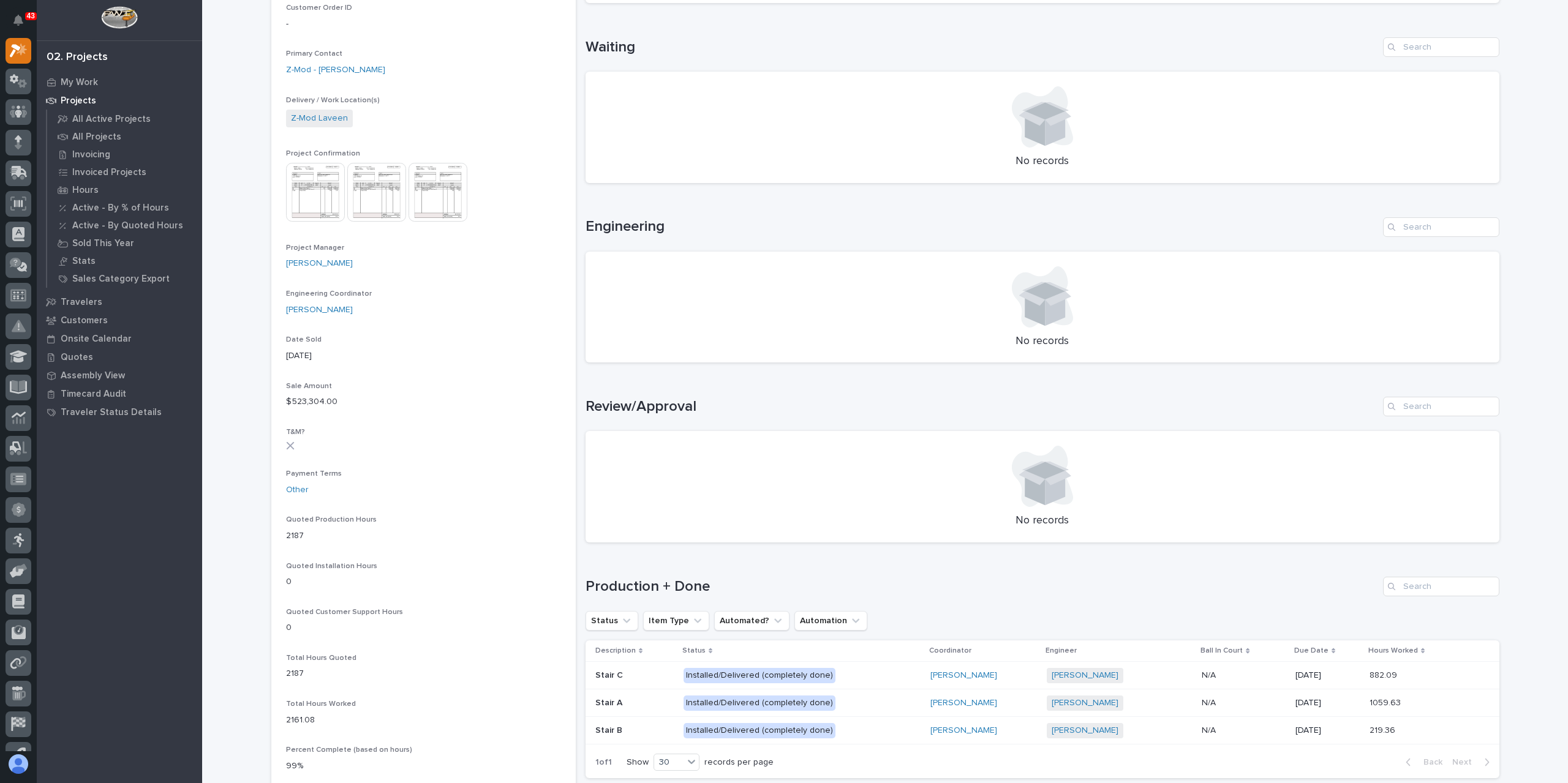
scroll to position [490, 0]
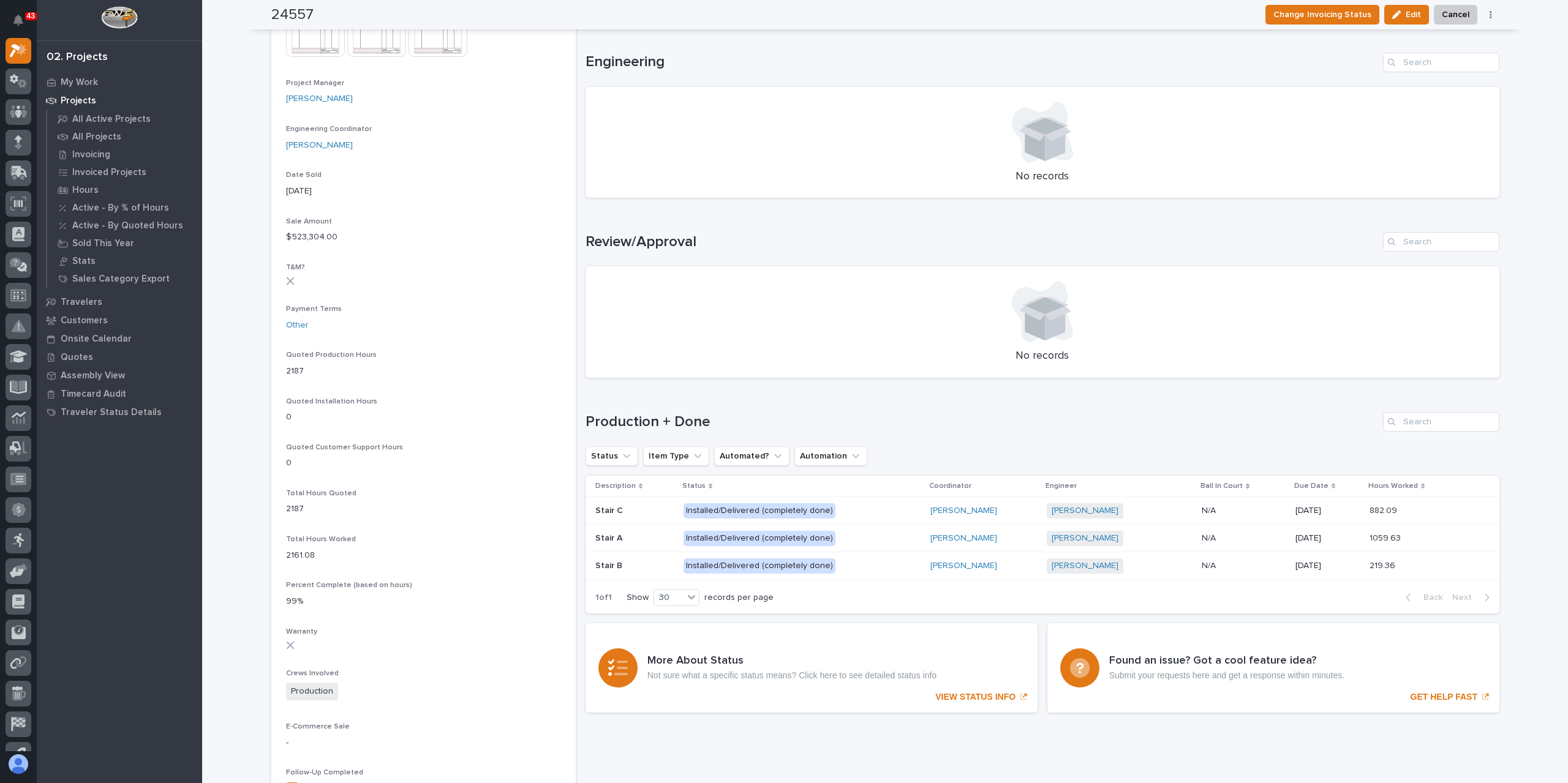
click at [883, 514] on p "Installed/Delivered (completely done)" at bounding box center [791, 511] width 215 height 15
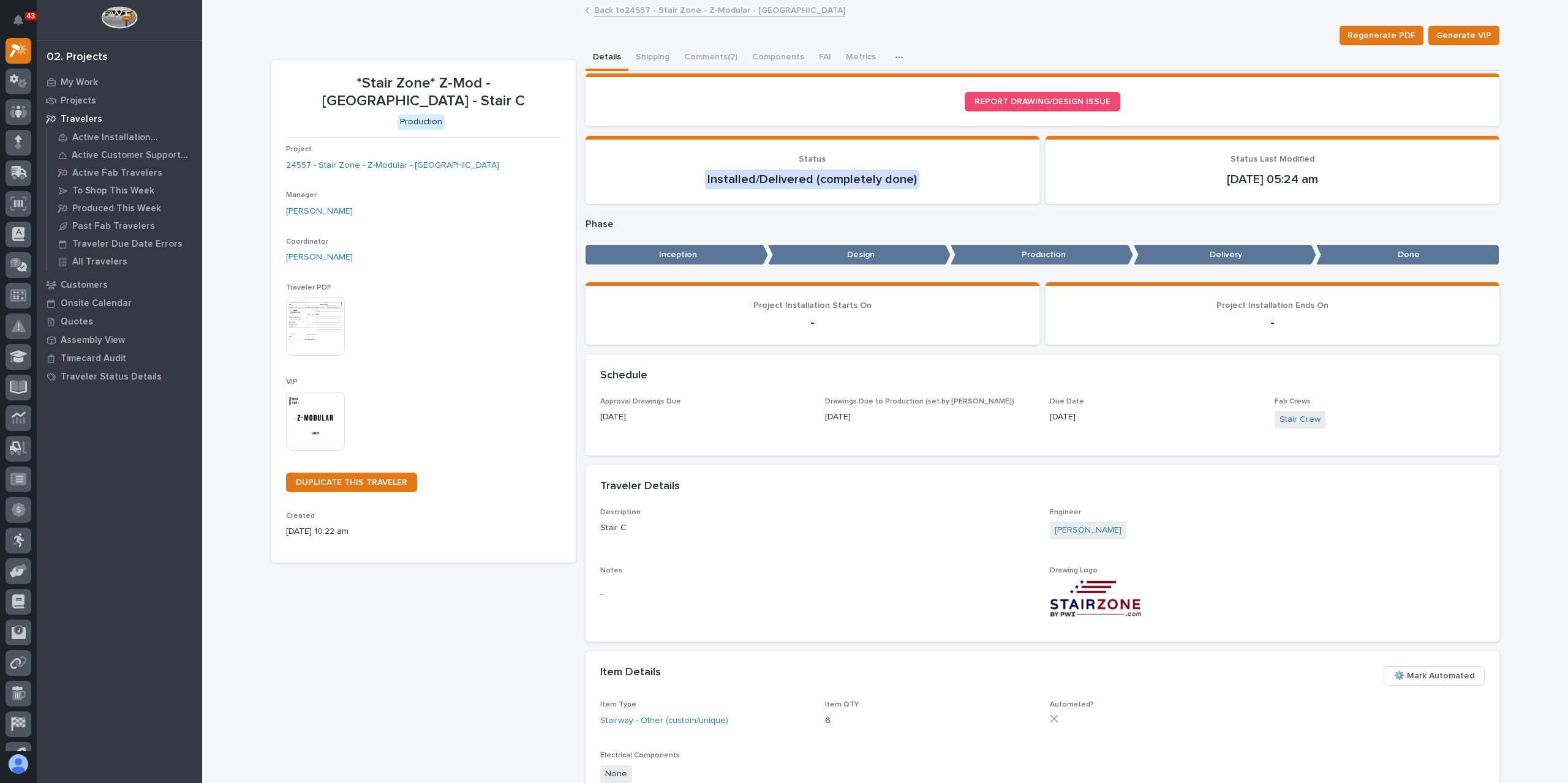
click at [621, 9] on link "Back to 24557 - Stair Zone - Z-Modular - [GEOGRAPHIC_DATA]" at bounding box center [720, 10] width 252 height 14
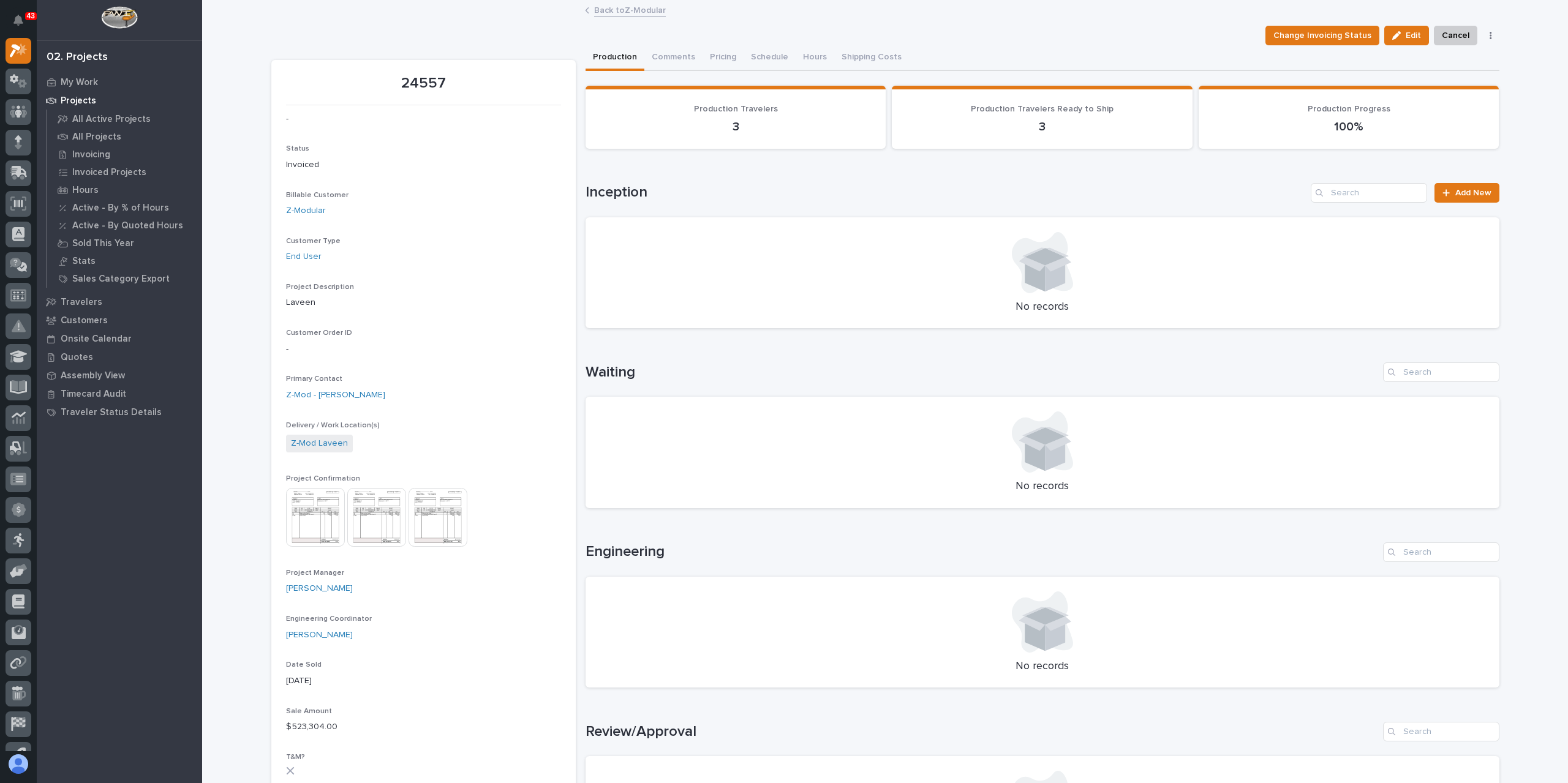
click at [611, 9] on link "Back to Z-Modular" at bounding box center [630, 10] width 72 height 14
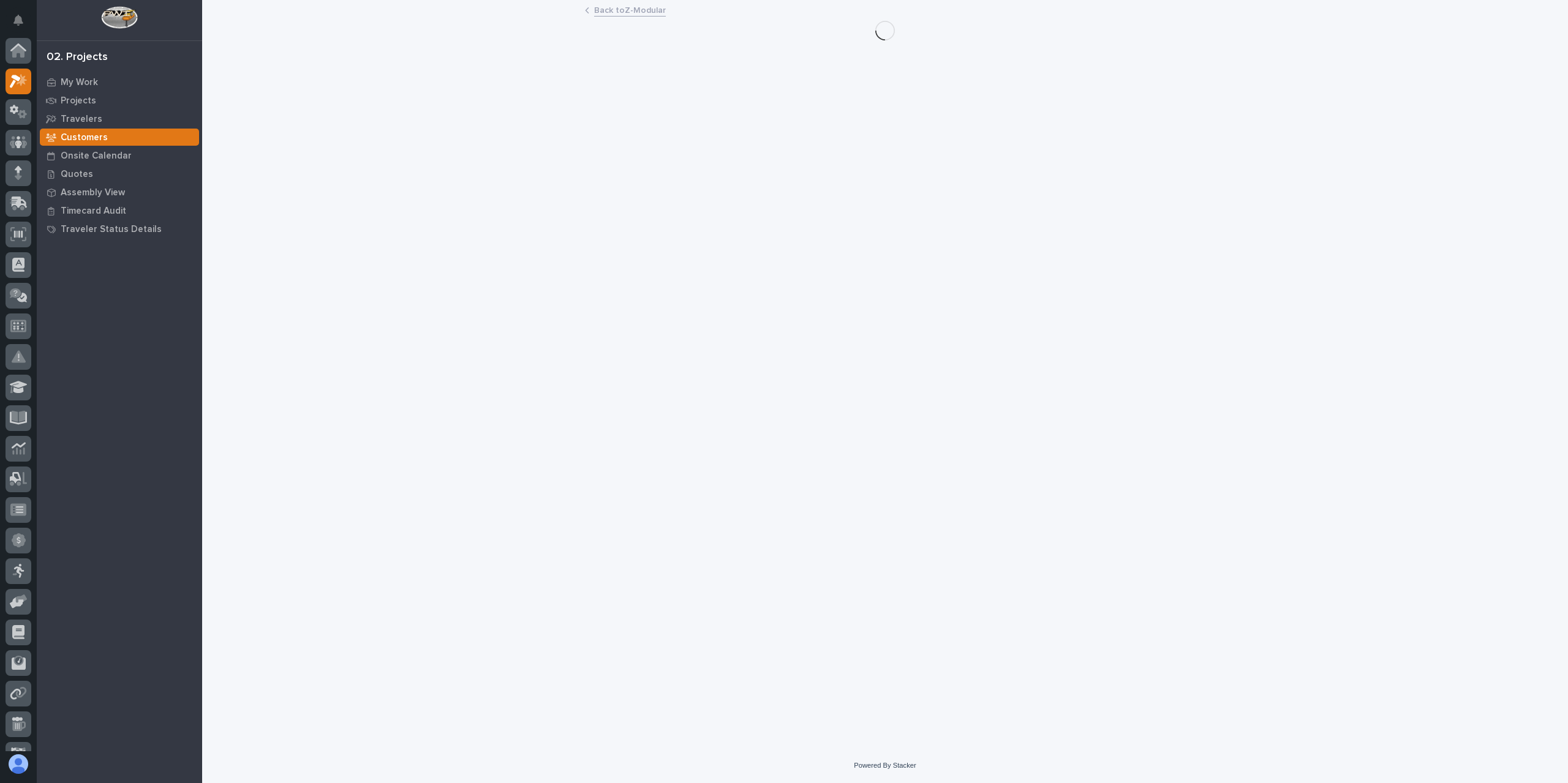
scroll to position [31, 0]
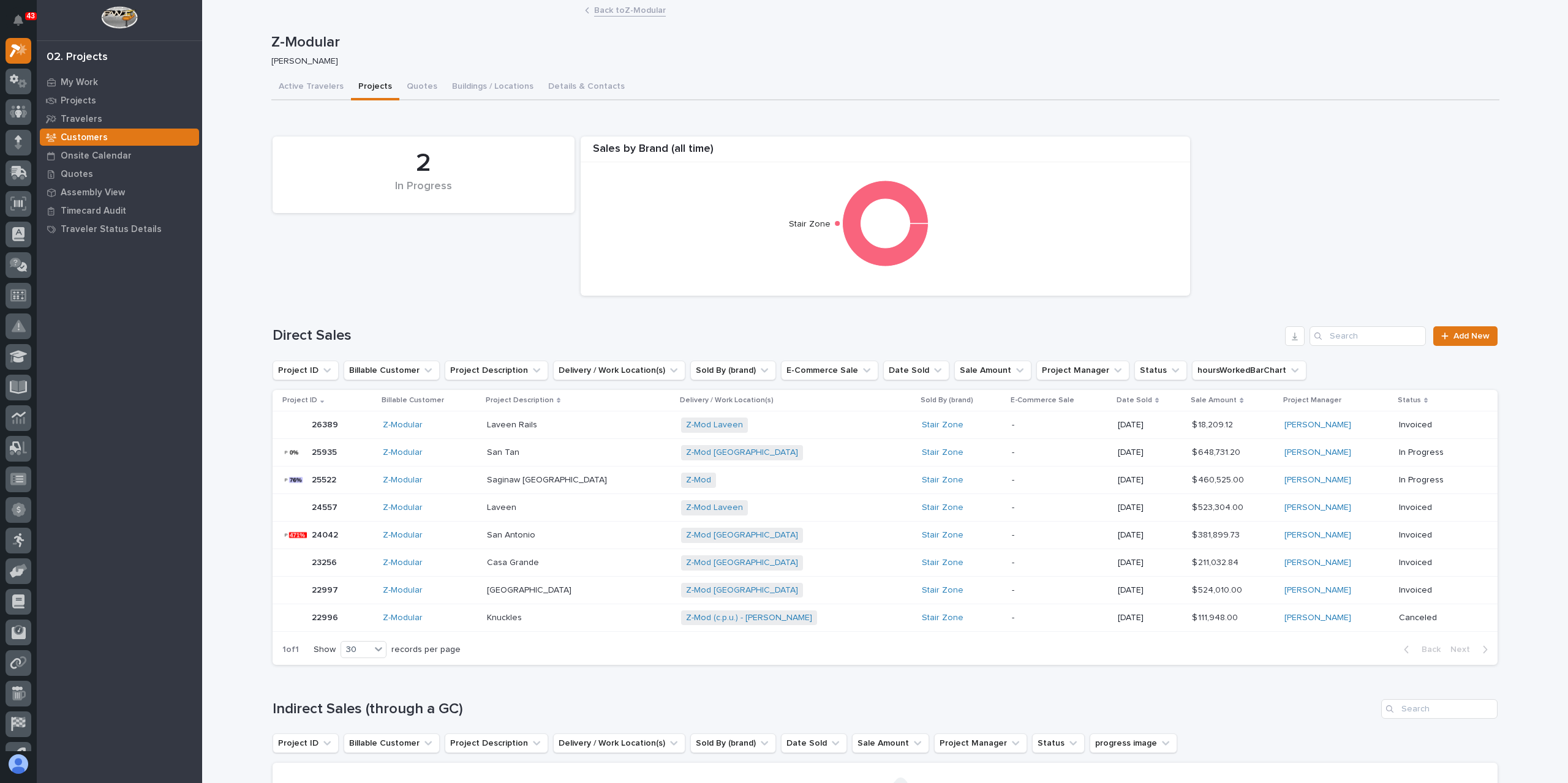
click at [599, 483] on p at bounding box center [579, 480] width 184 height 10
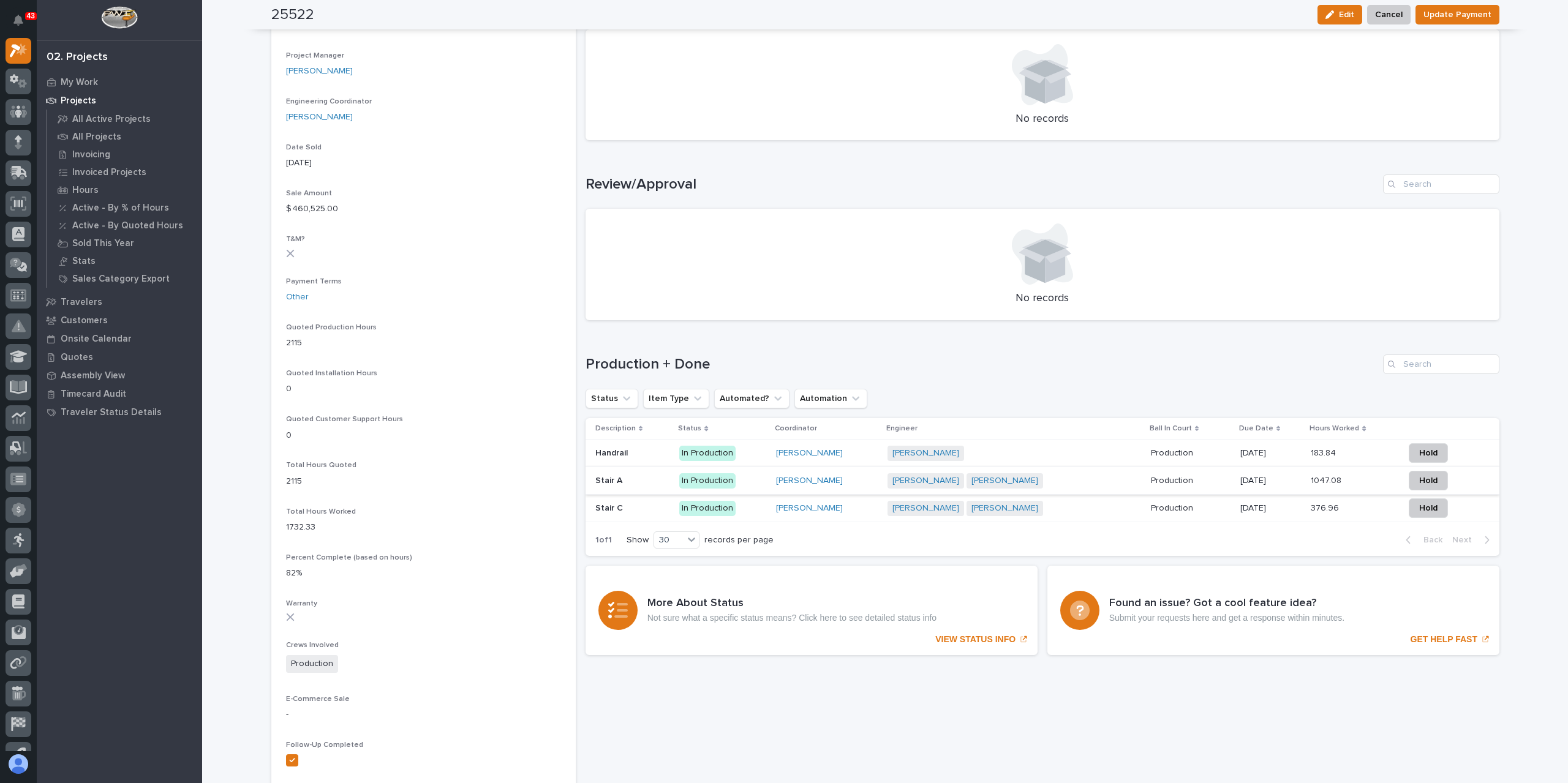
scroll to position [551, 0]
click at [1070, 476] on div "[PERSON_NAME] [PERSON_NAME] + 0" at bounding box center [994, 477] width 215 height 15
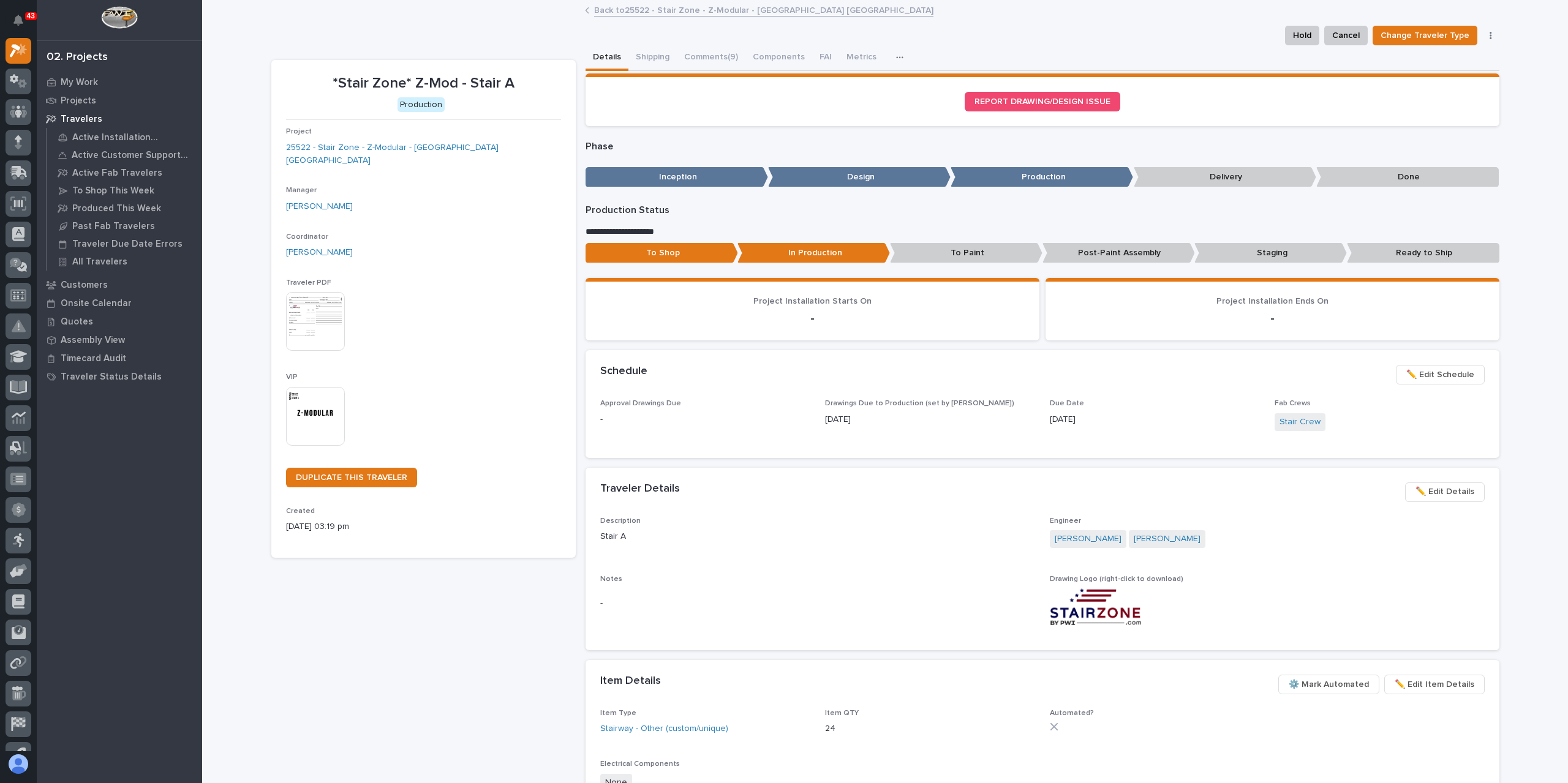
click at [670, 12] on link "Back to 25522 - Stair Zone - Z-Modular - [GEOGRAPHIC_DATA] [GEOGRAPHIC_DATA]" at bounding box center [763, 10] width 339 height 14
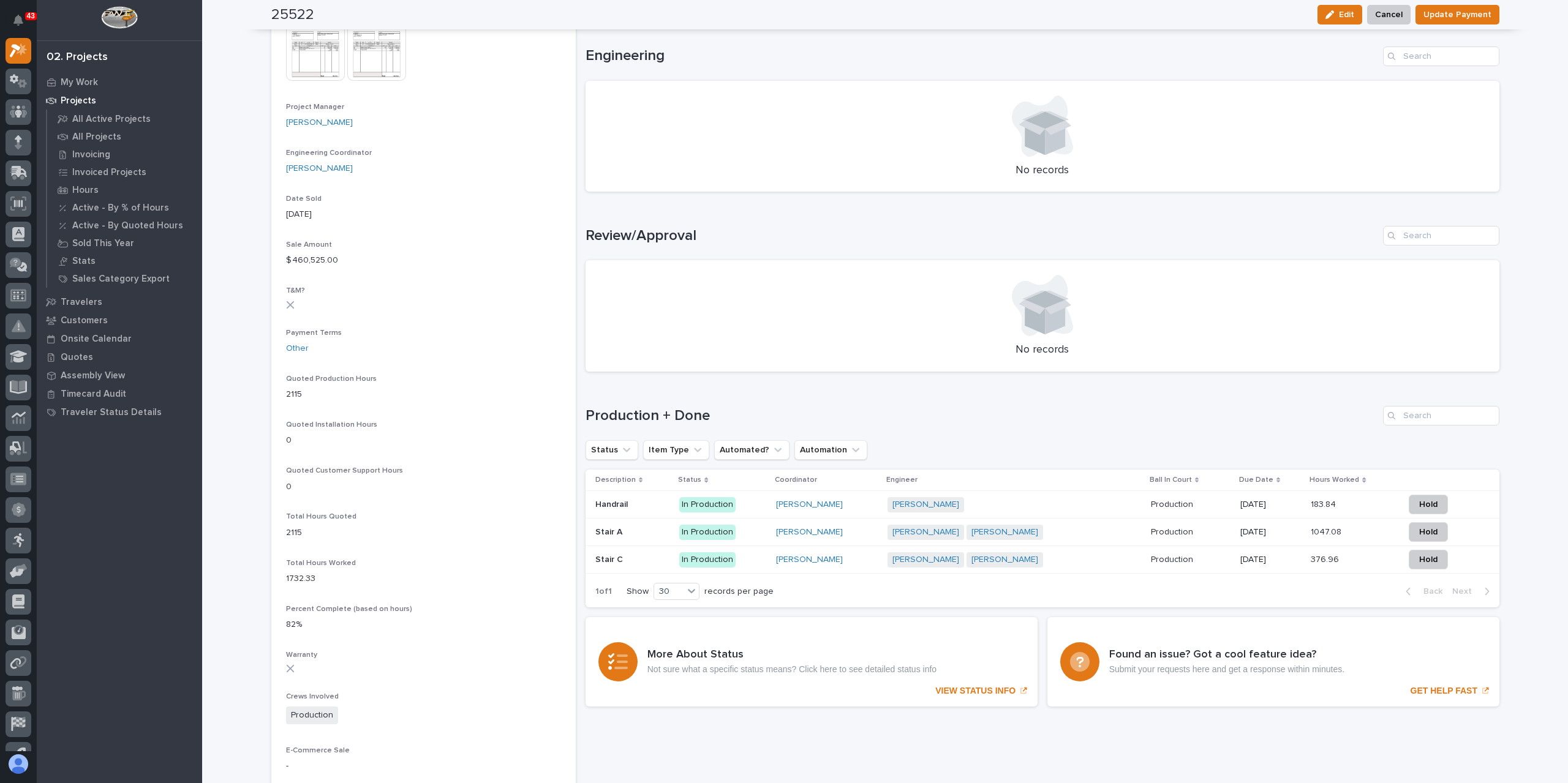
scroll to position [551, 0]
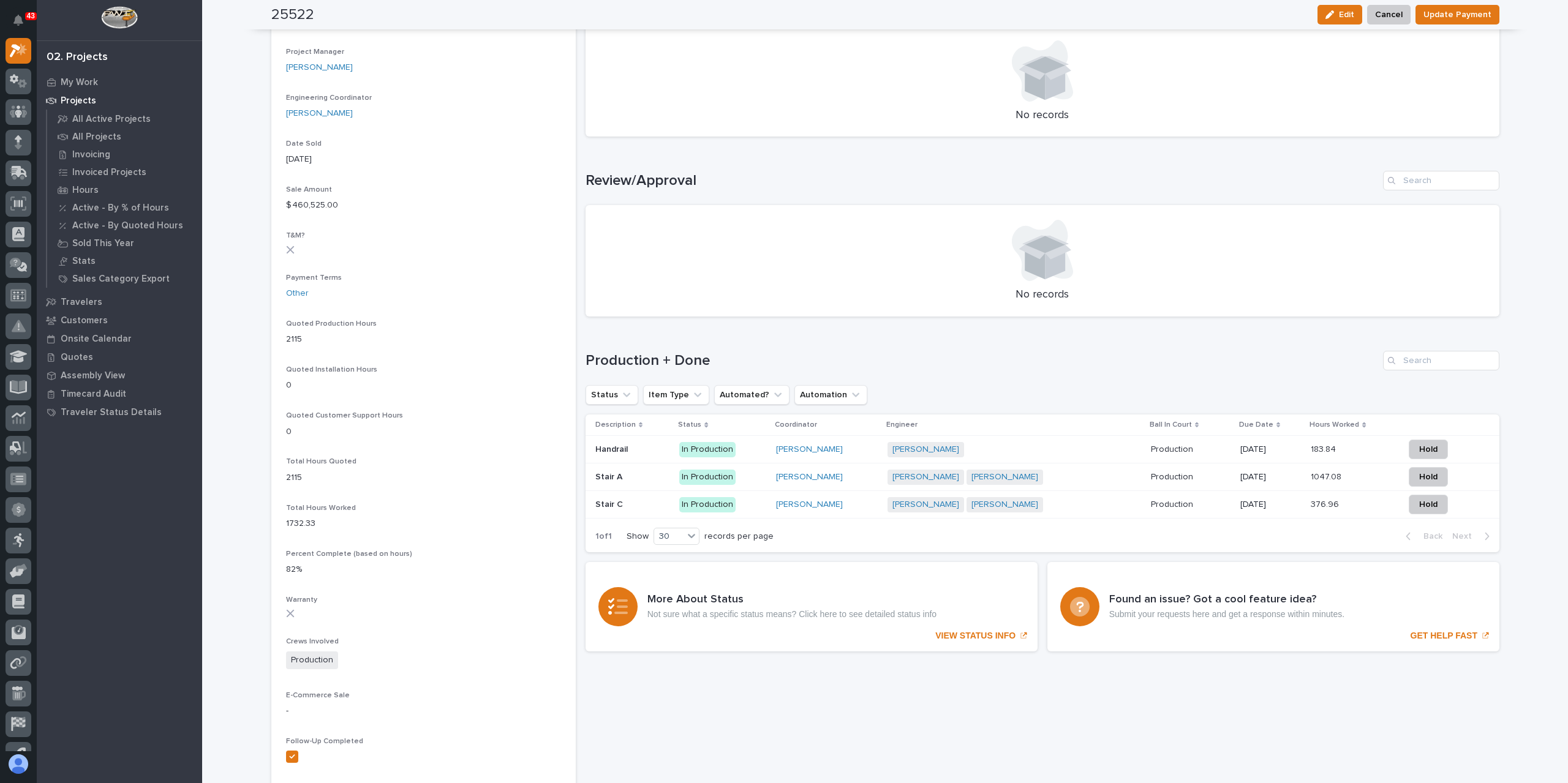
click at [639, 507] on p at bounding box center [633, 504] width 75 height 10
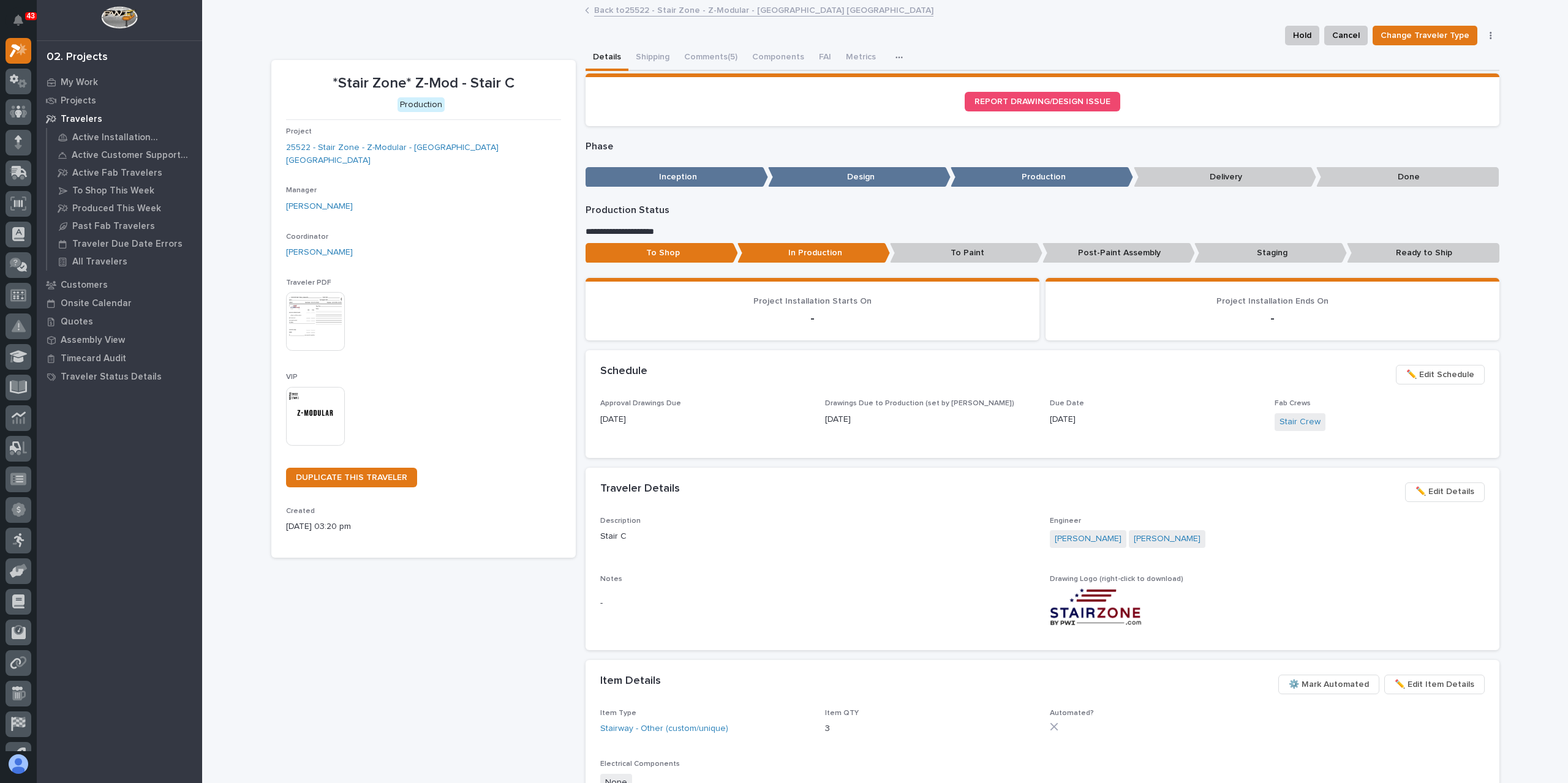
click at [684, 15] on link "Back to 25522 - Stair Zone - Z-Modular - [GEOGRAPHIC_DATA] [GEOGRAPHIC_DATA]" at bounding box center [763, 10] width 339 height 14
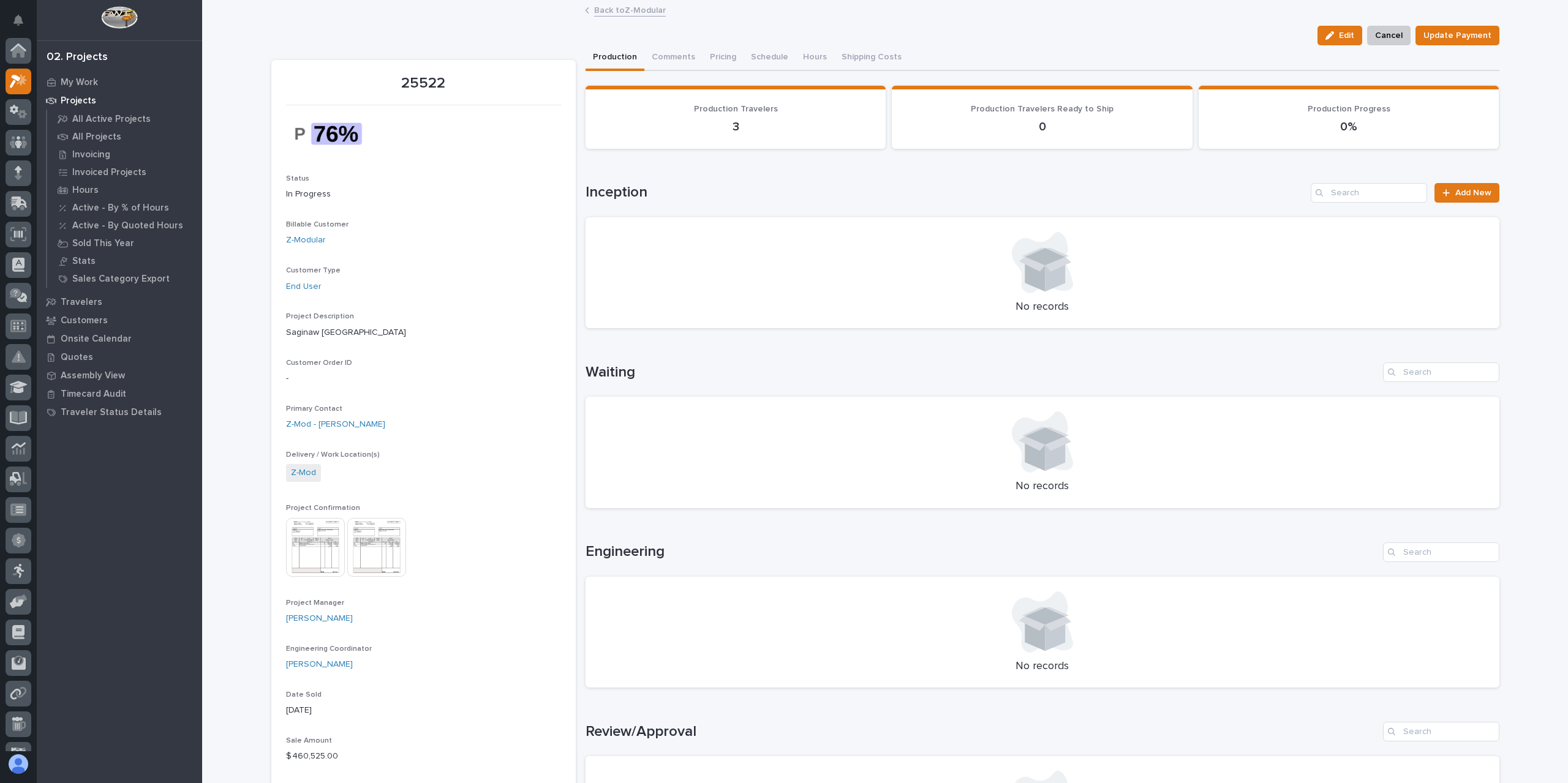
scroll to position [31, 0]
click at [301, 551] on img at bounding box center [315, 547] width 59 height 59
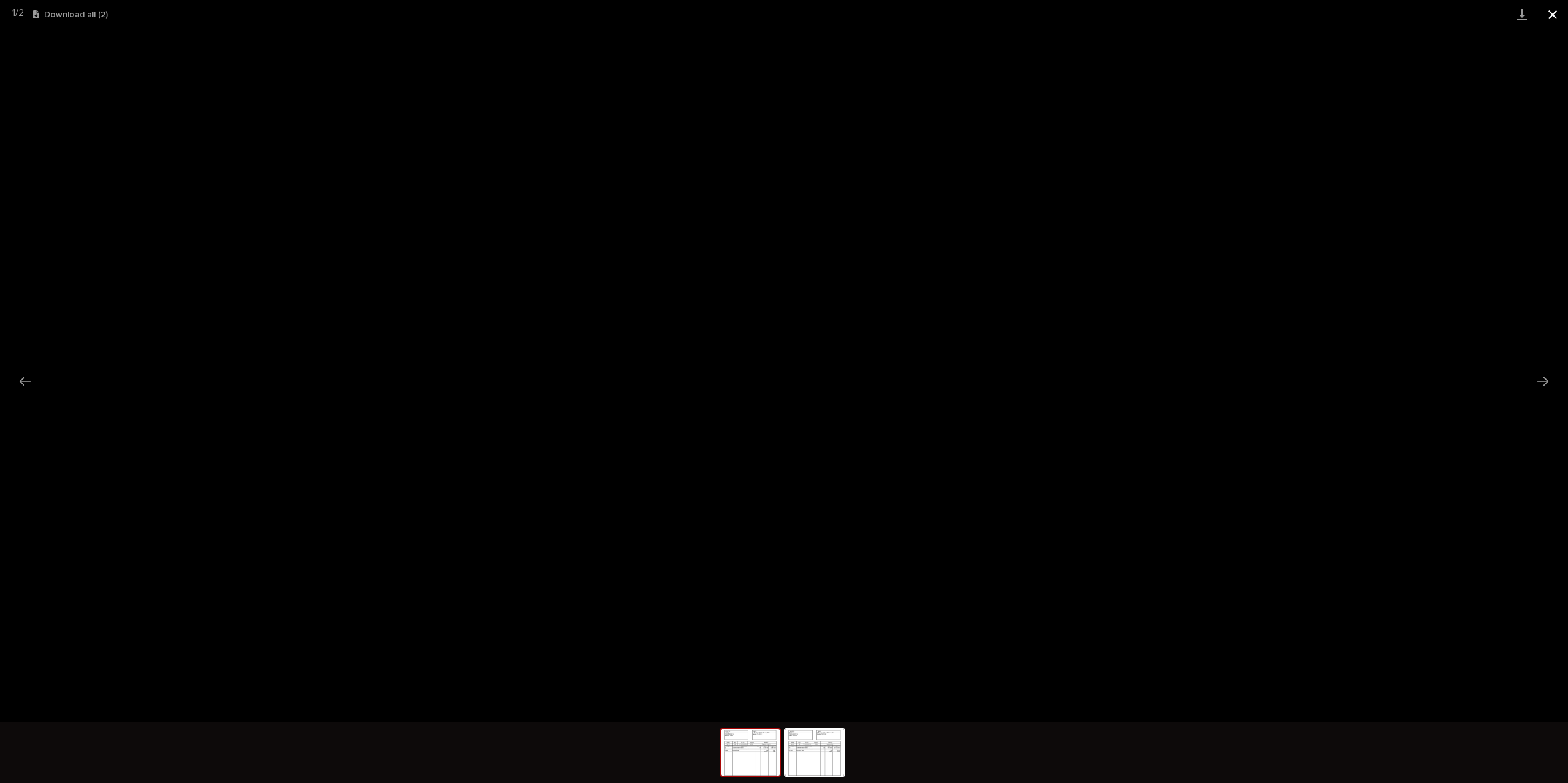
click at [1546, 18] on button "Close gallery" at bounding box center [1553, 14] width 31 height 29
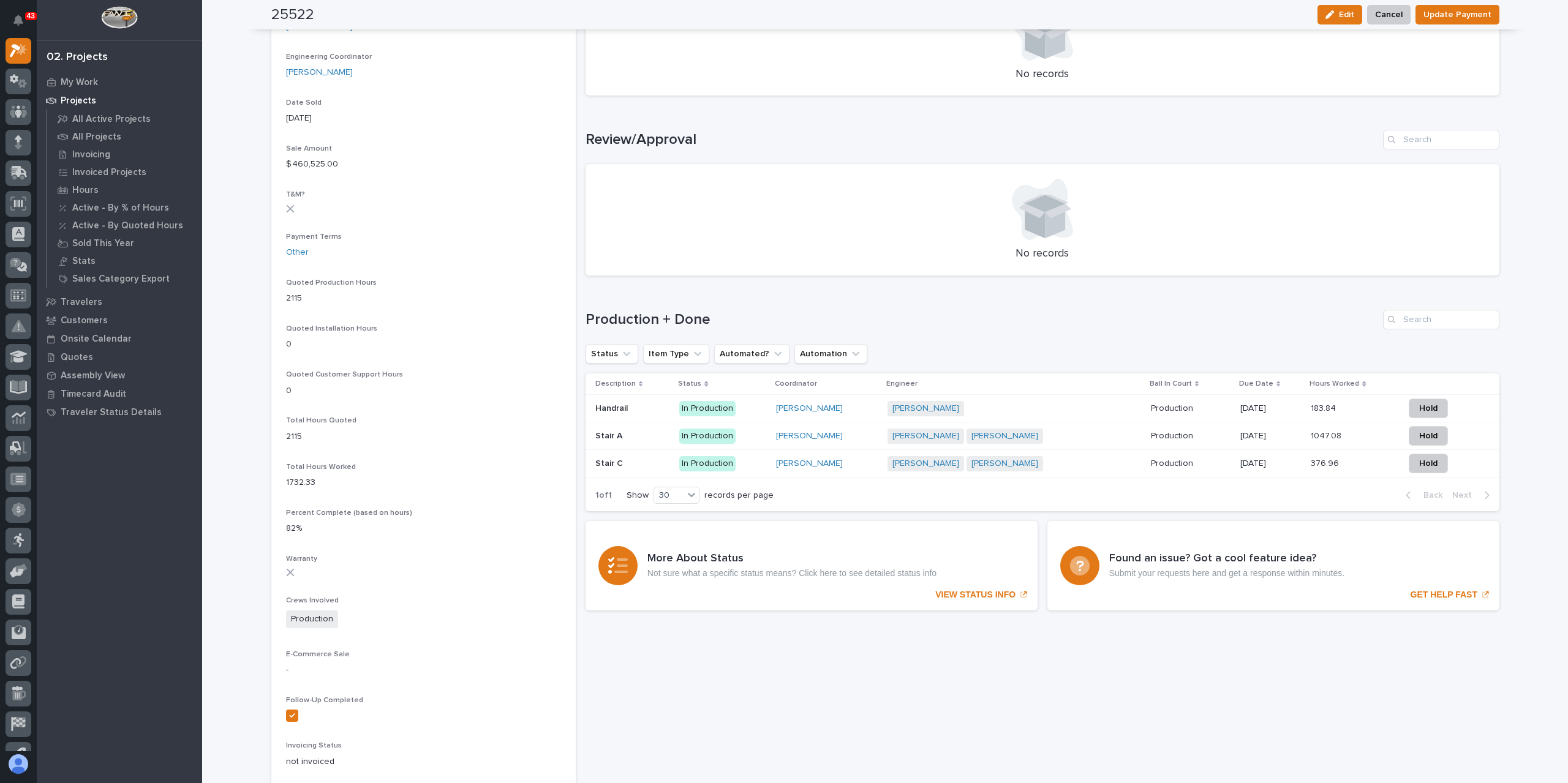
scroll to position [612, 0]
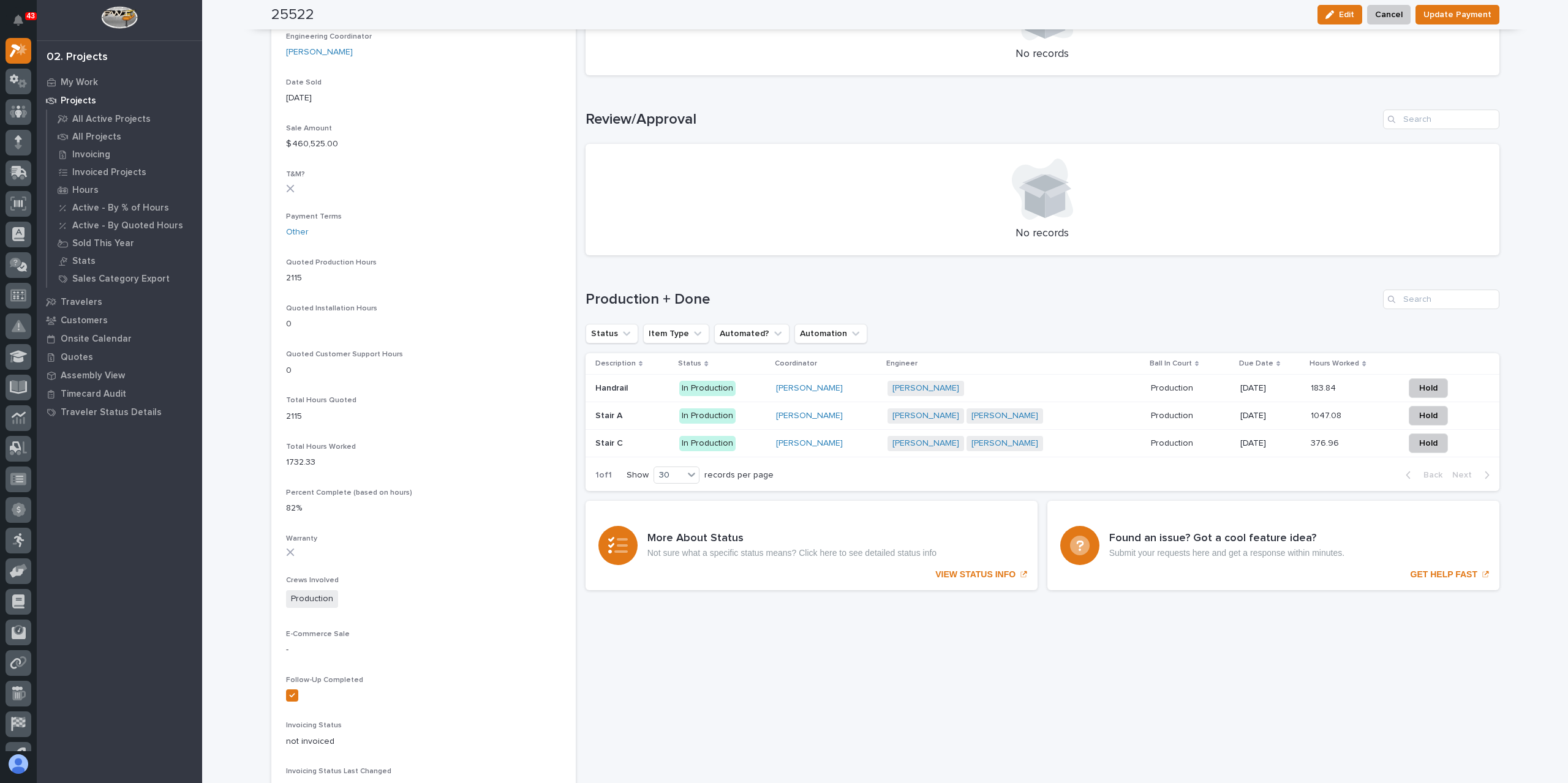
click at [1100, 413] on div "[PERSON_NAME] [PERSON_NAME] + 0" at bounding box center [994, 416] width 215 height 15
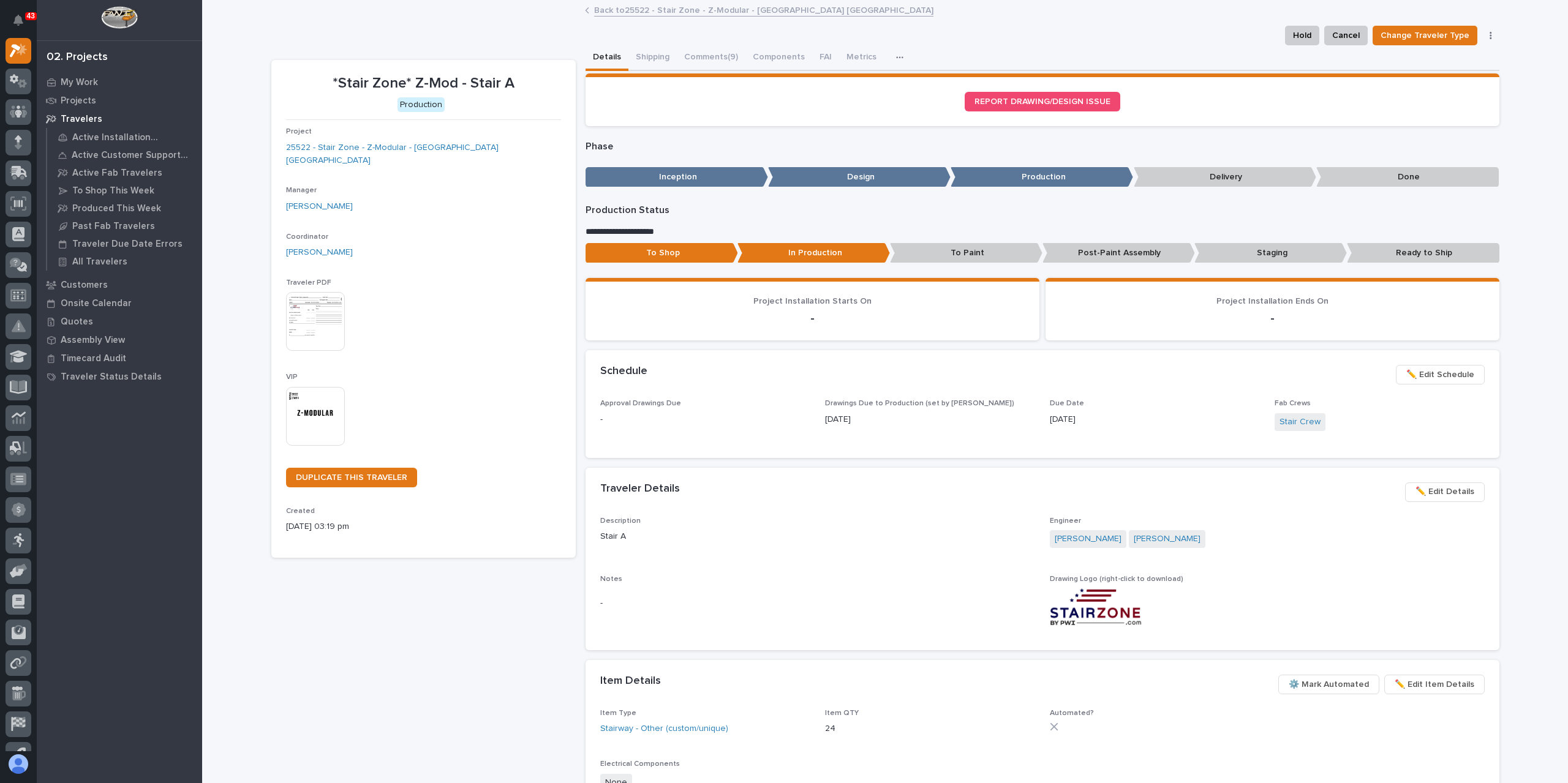
click at [644, 12] on link "Back to 25522 - Stair Zone - Z-Modular - [GEOGRAPHIC_DATA] [GEOGRAPHIC_DATA]" at bounding box center [763, 10] width 339 height 14
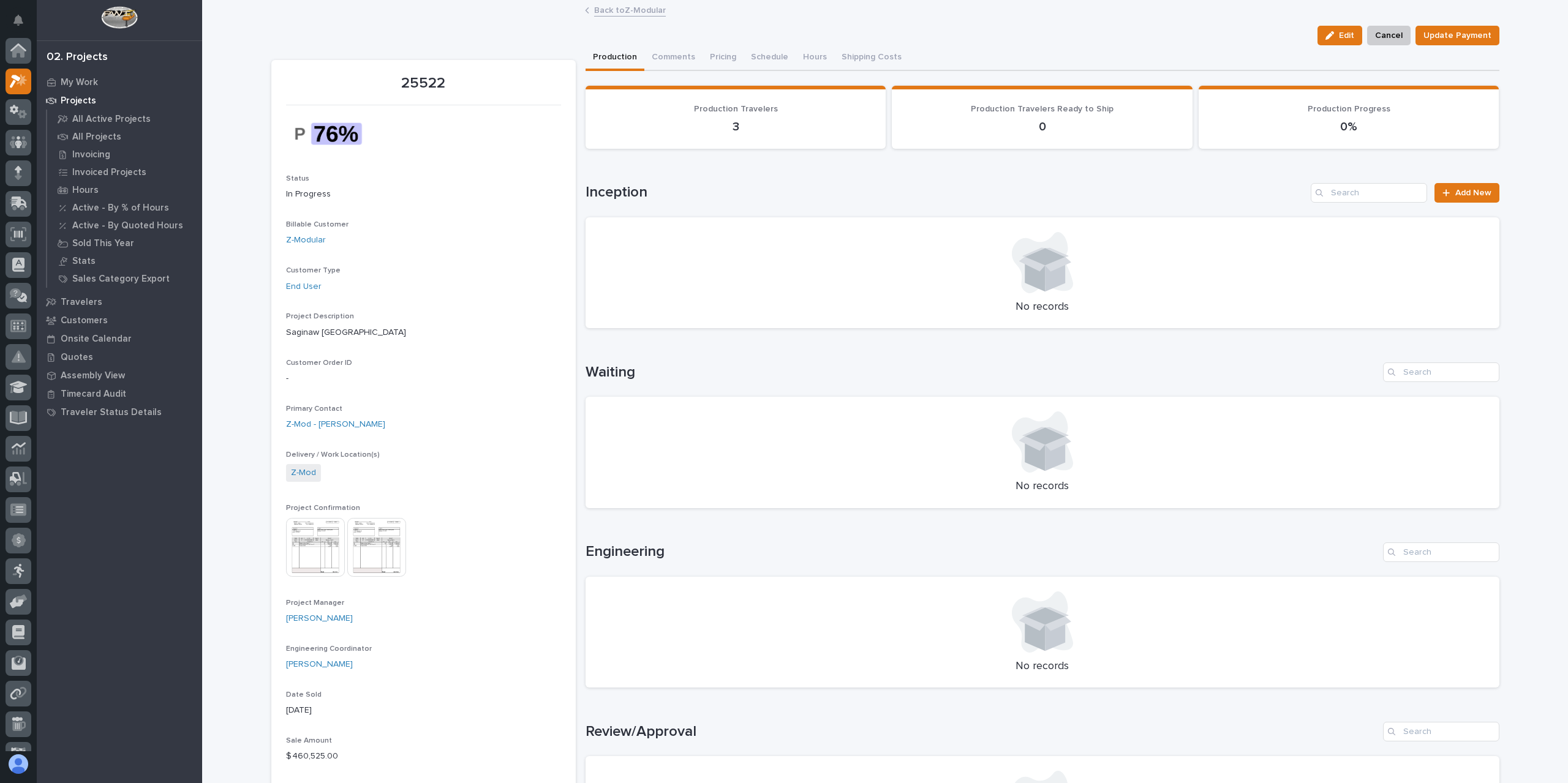
scroll to position [31, 0]
click at [621, 14] on link "Back to Z-Modular" at bounding box center [630, 10] width 72 height 14
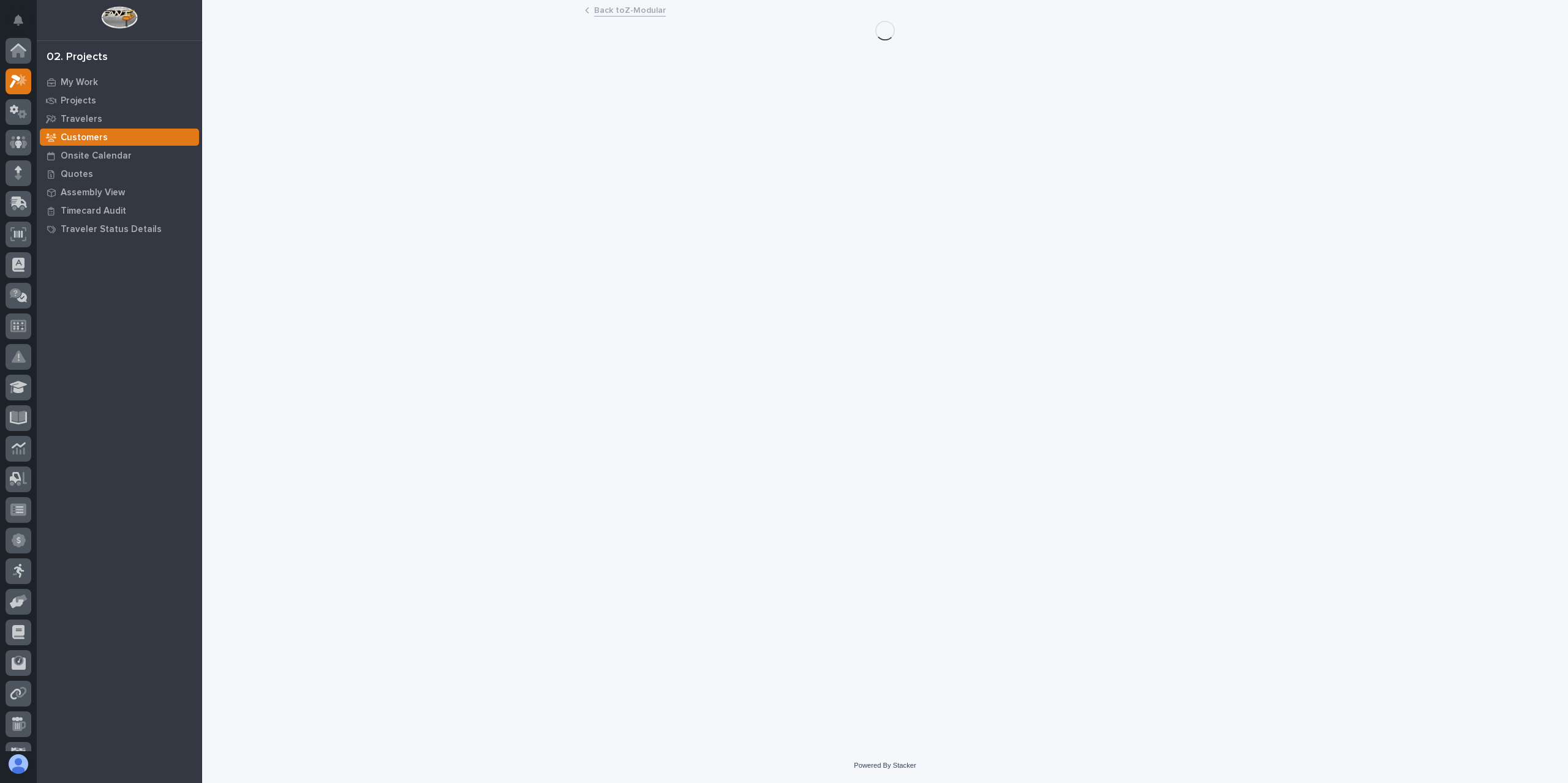
scroll to position [31, 0]
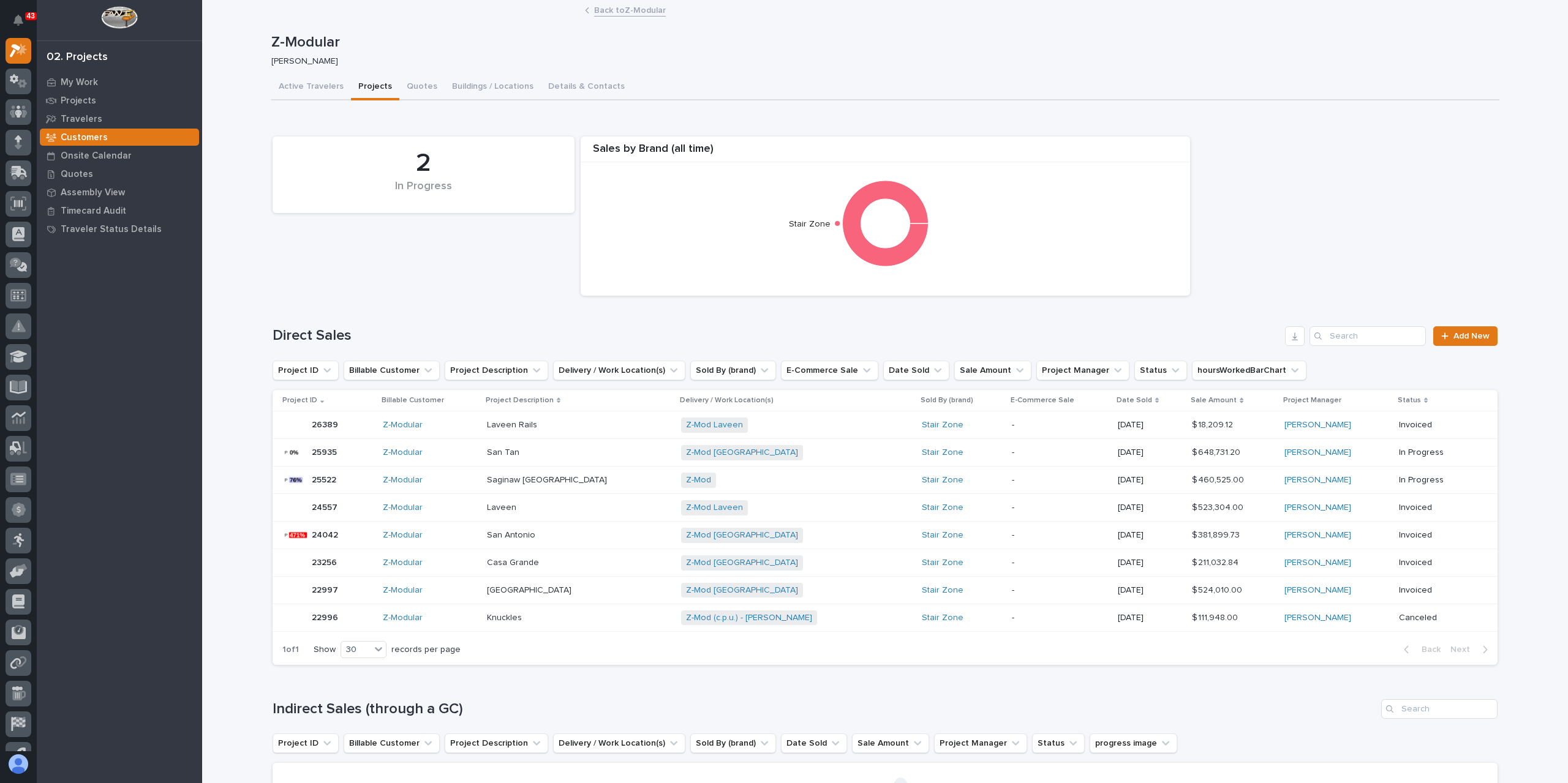
click at [538, 540] on p "San Antonio" at bounding box center [513, 534] width 51 height 13
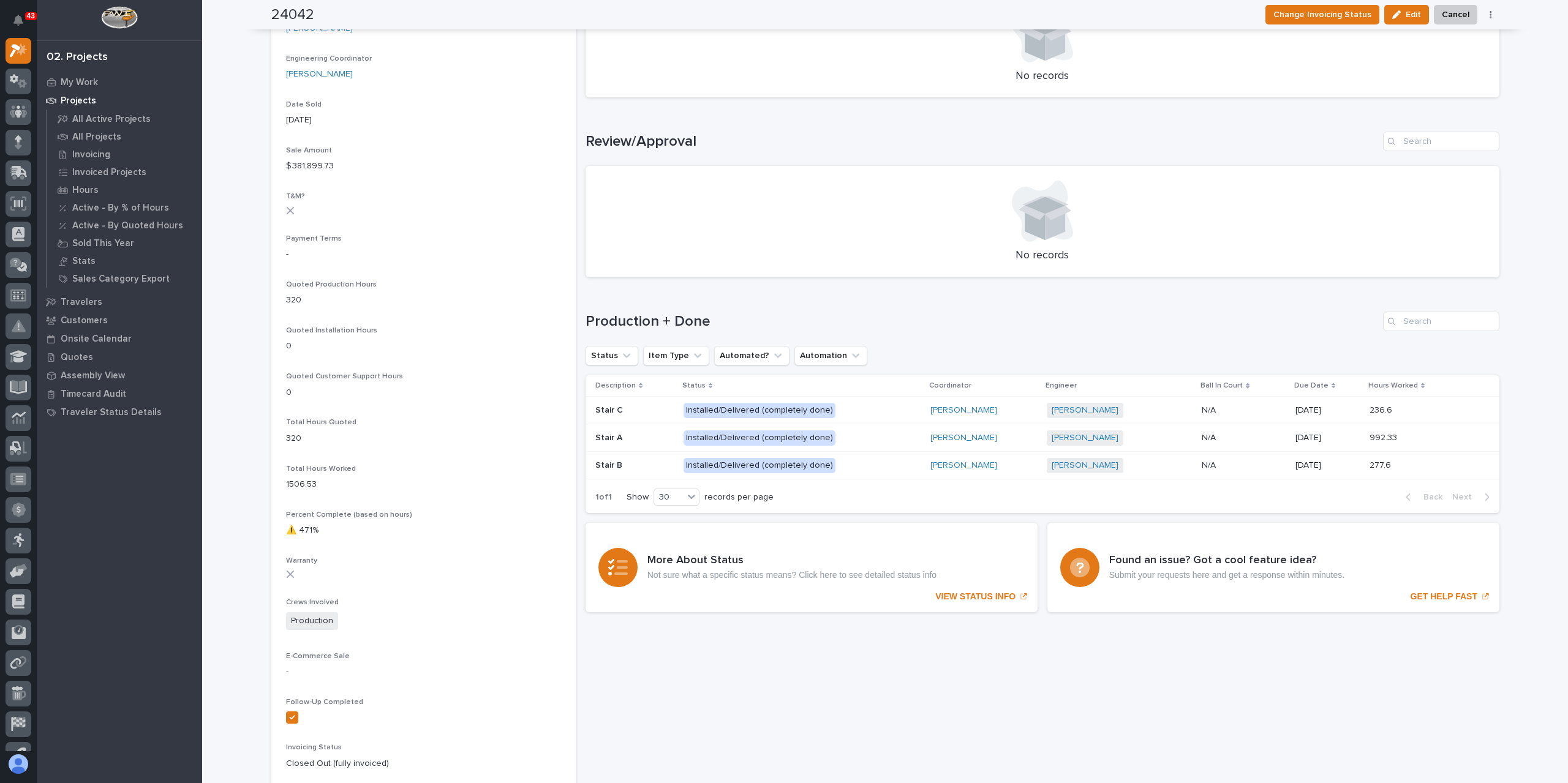
scroll to position [612, 0]
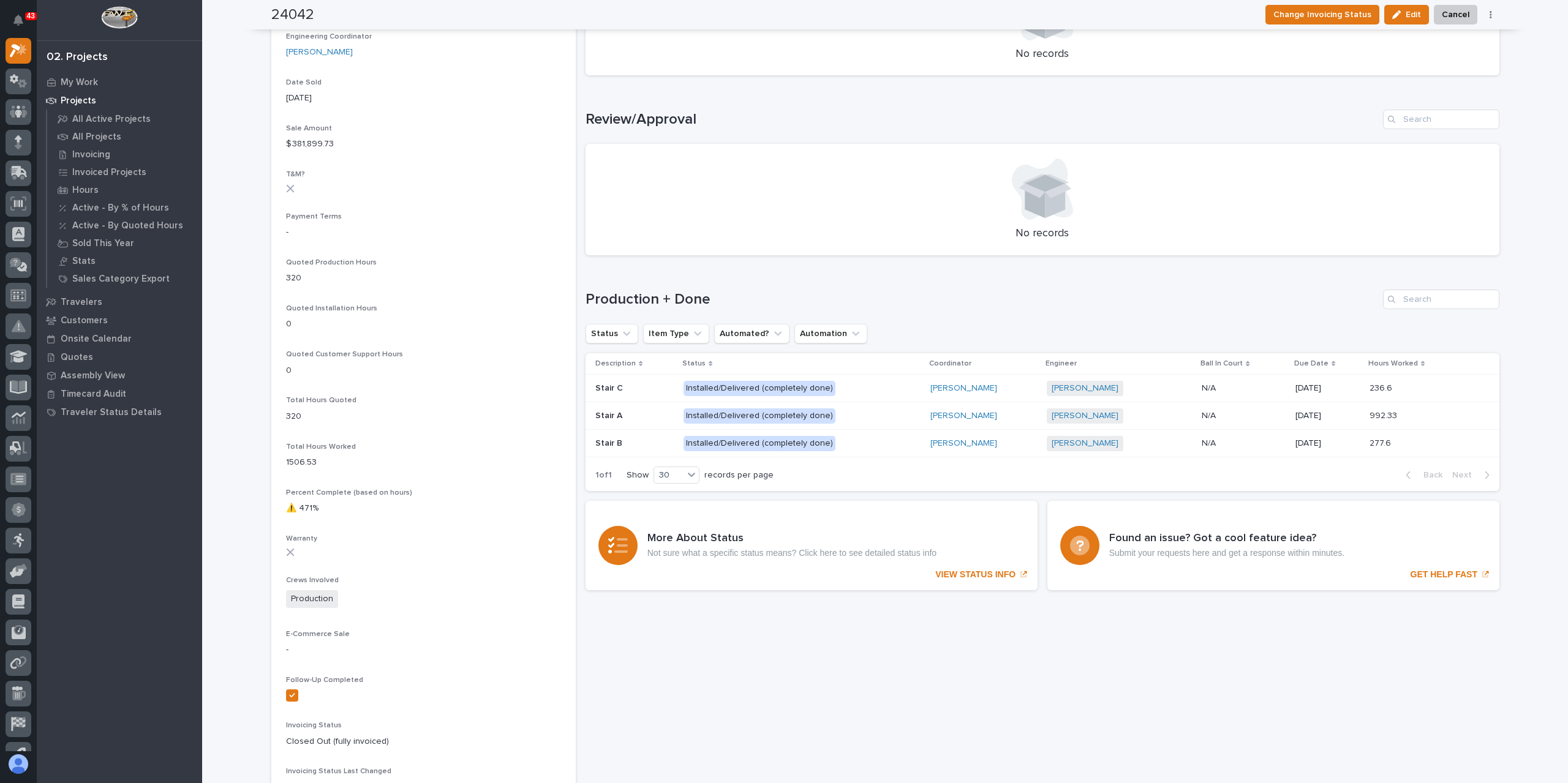
click at [1391, 387] on p "236.6" at bounding box center [1382, 387] width 25 height 13
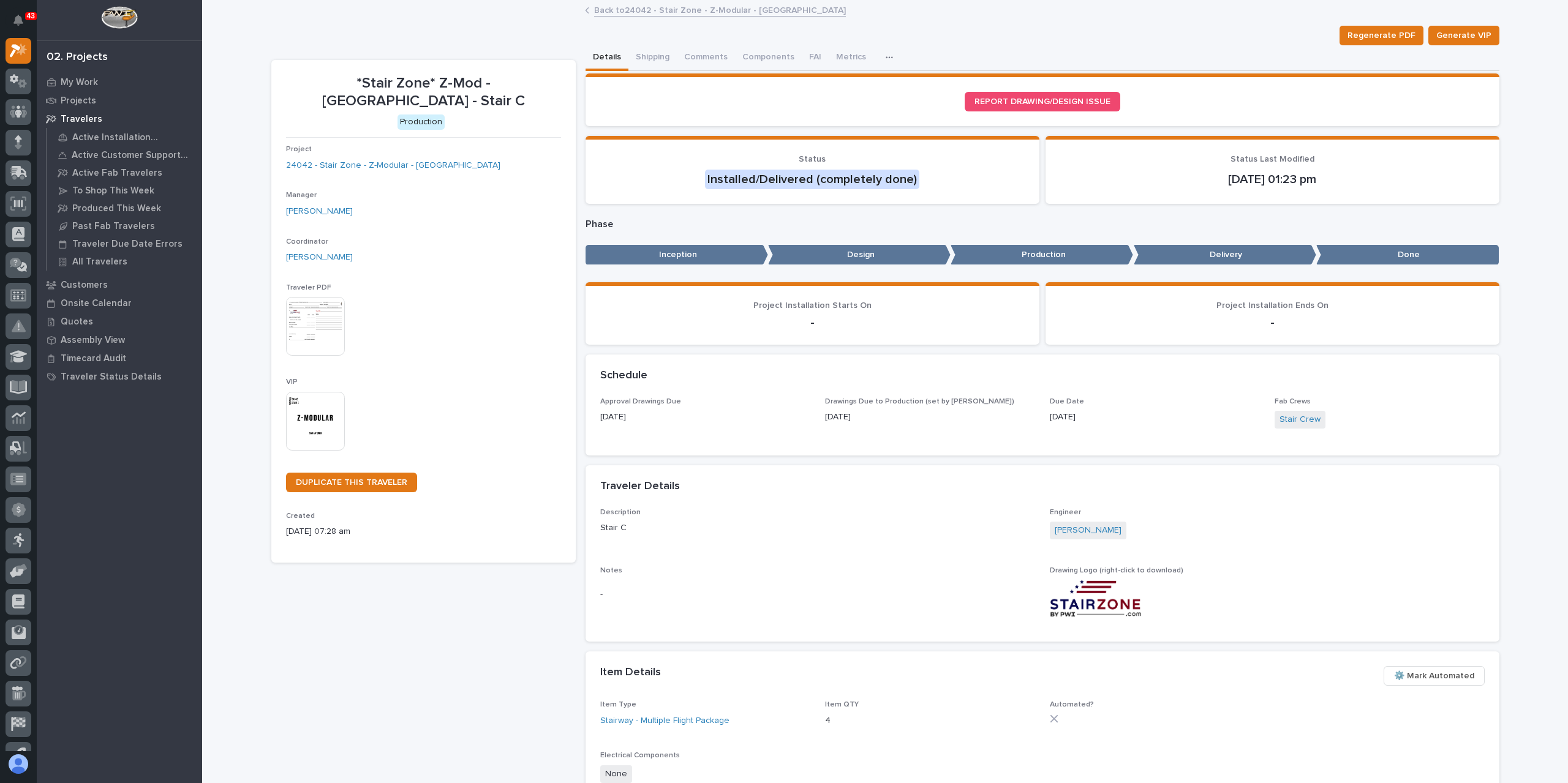
click at [688, 14] on link "Back to 24042 - Stair Zone - Z-Modular - [GEOGRAPHIC_DATA]" at bounding box center [720, 10] width 252 height 14
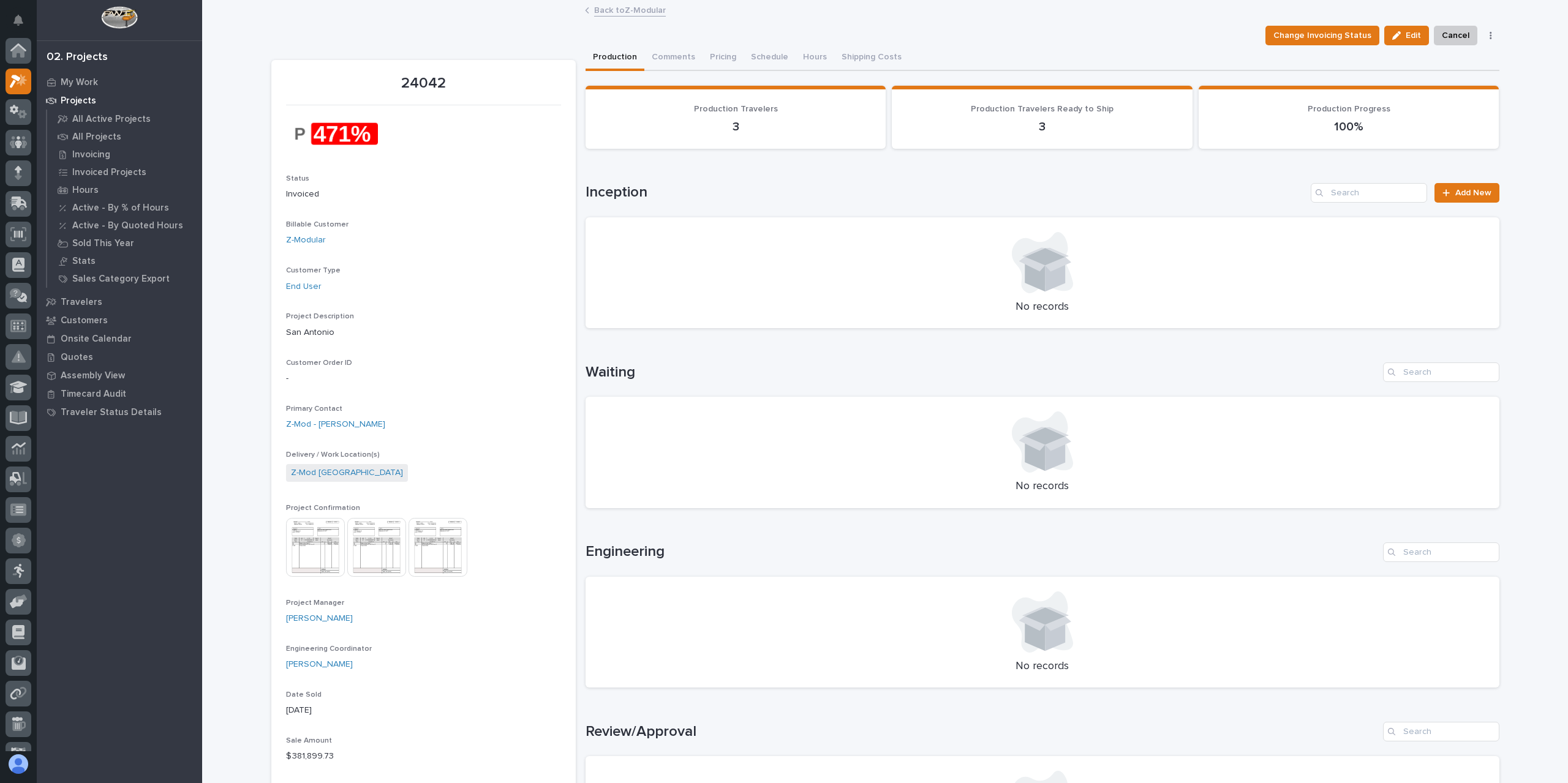
scroll to position [31, 0]
click at [436, 549] on img at bounding box center [438, 547] width 59 height 59
click at [316, 556] on img at bounding box center [315, 547] width 59 height 59
click at [370, 540] on img at bounding box center [377, 547] width 59 height 59
